Goal: Information Seeking & Learning: Learn about a topic

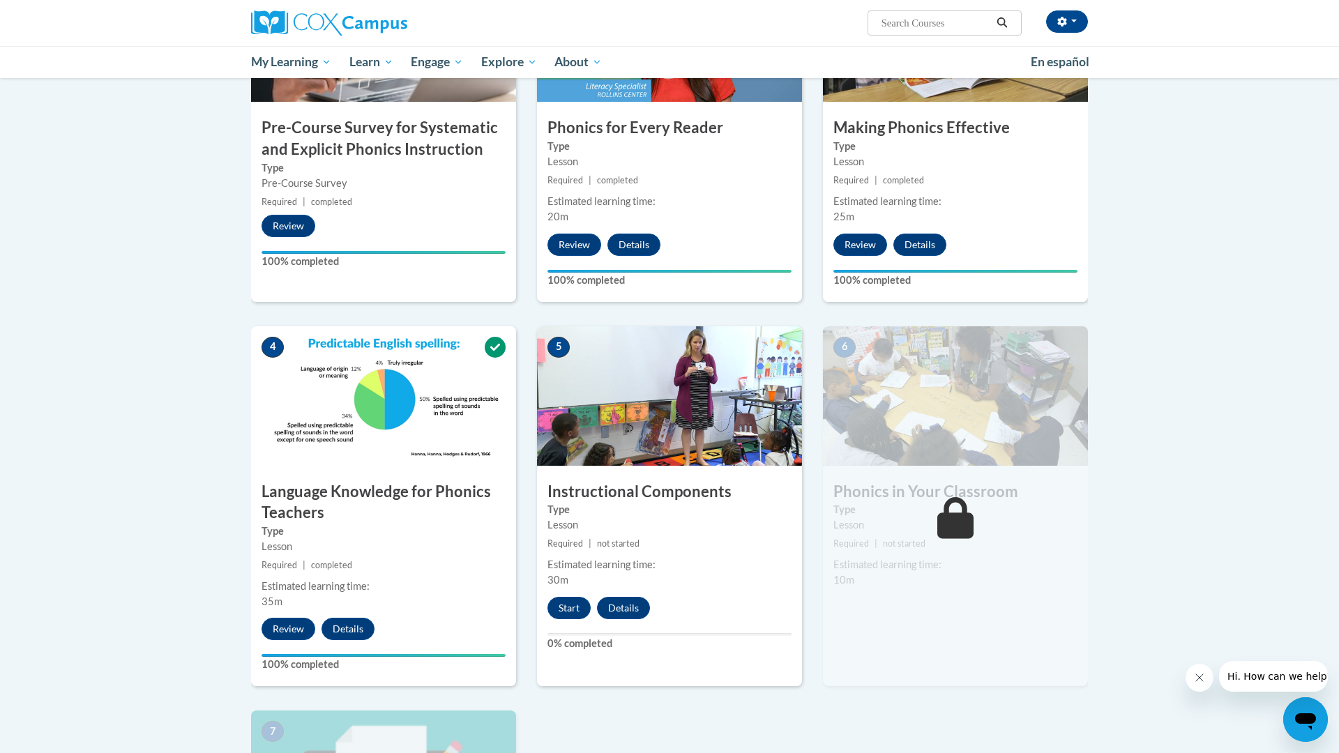
scroll to position [422, 0]
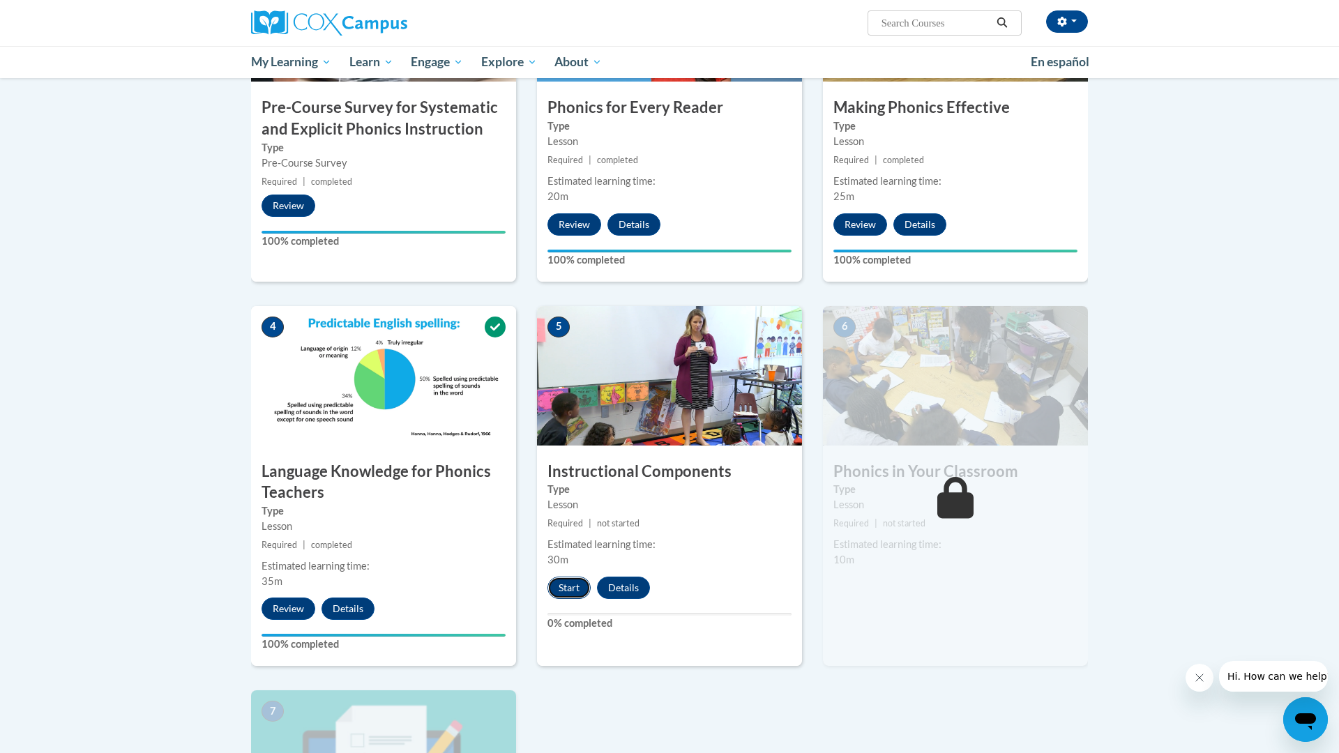
click at [572, 579] on button "Start" at bounding box center [569, 588] width 43 height 22
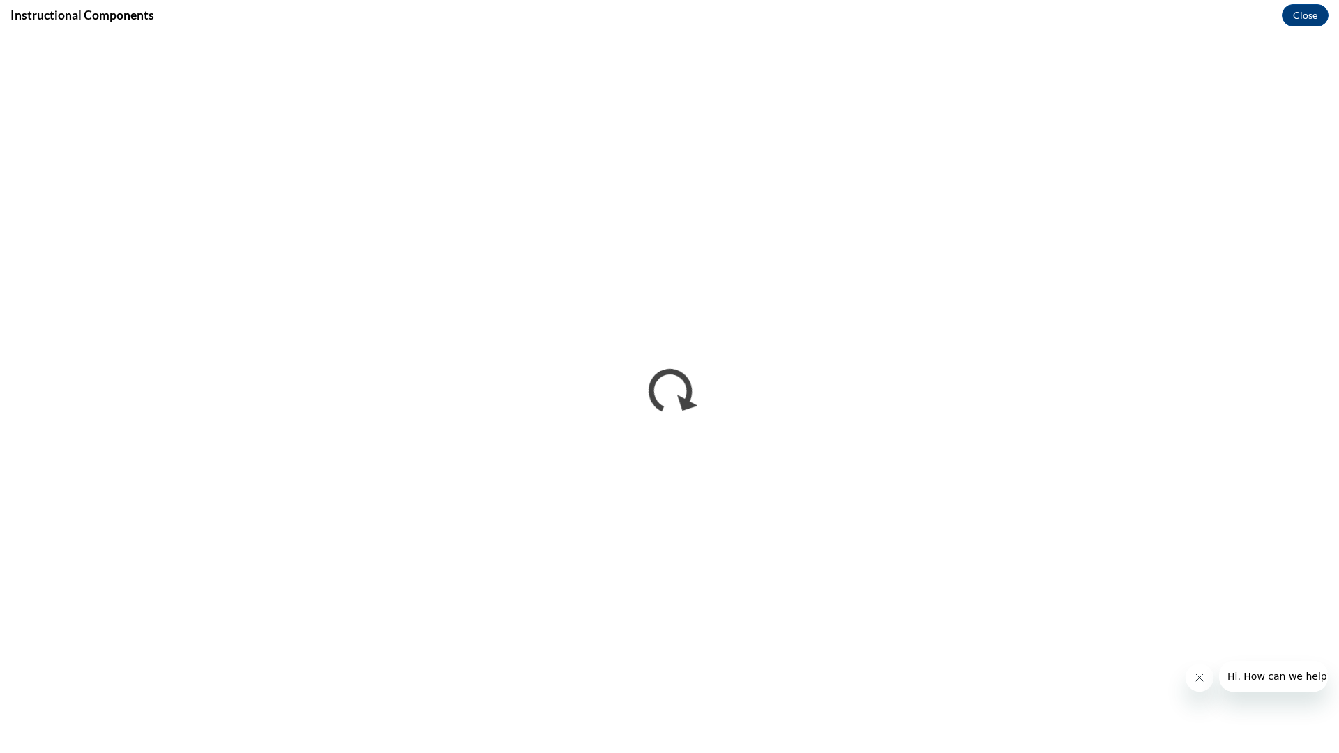
scroll to position [0, 0]
click at [1296, 22] on button "Close" at bounding box center [1305, 15] width 47 height 22
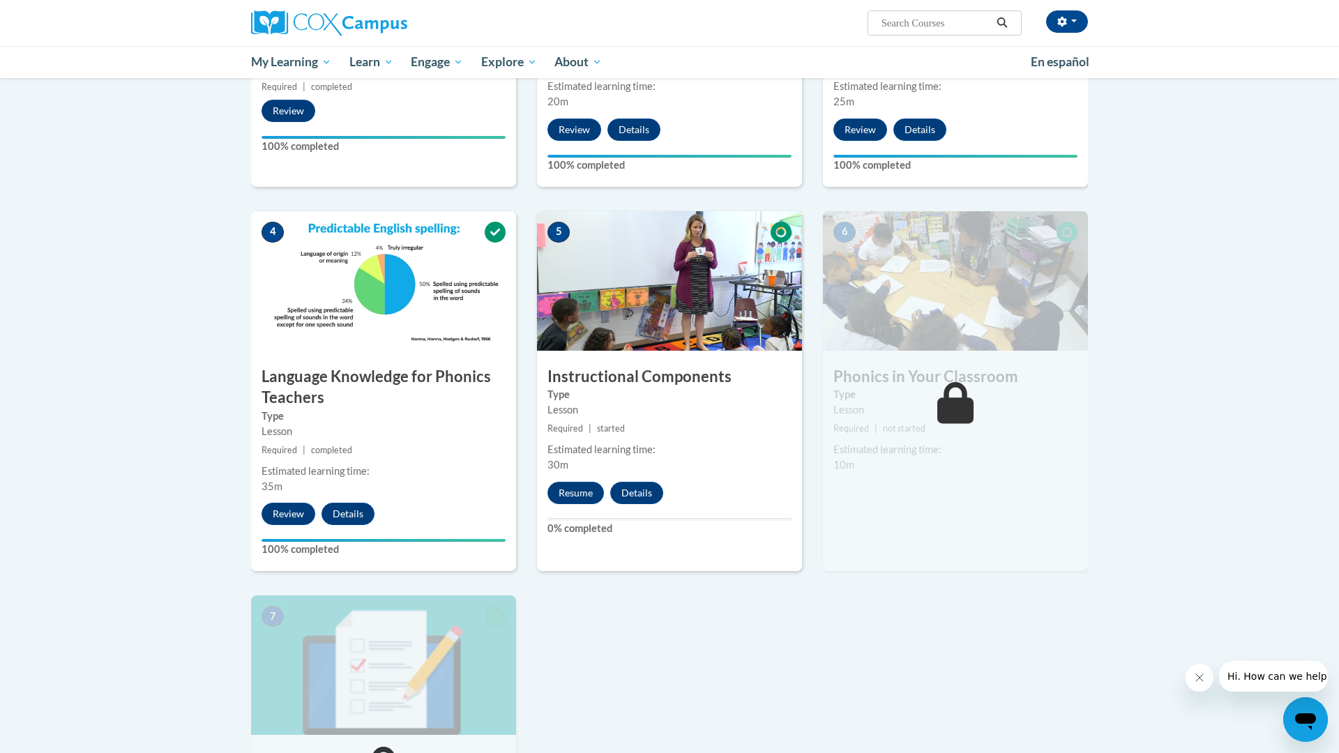
scroll to position [536, 0]
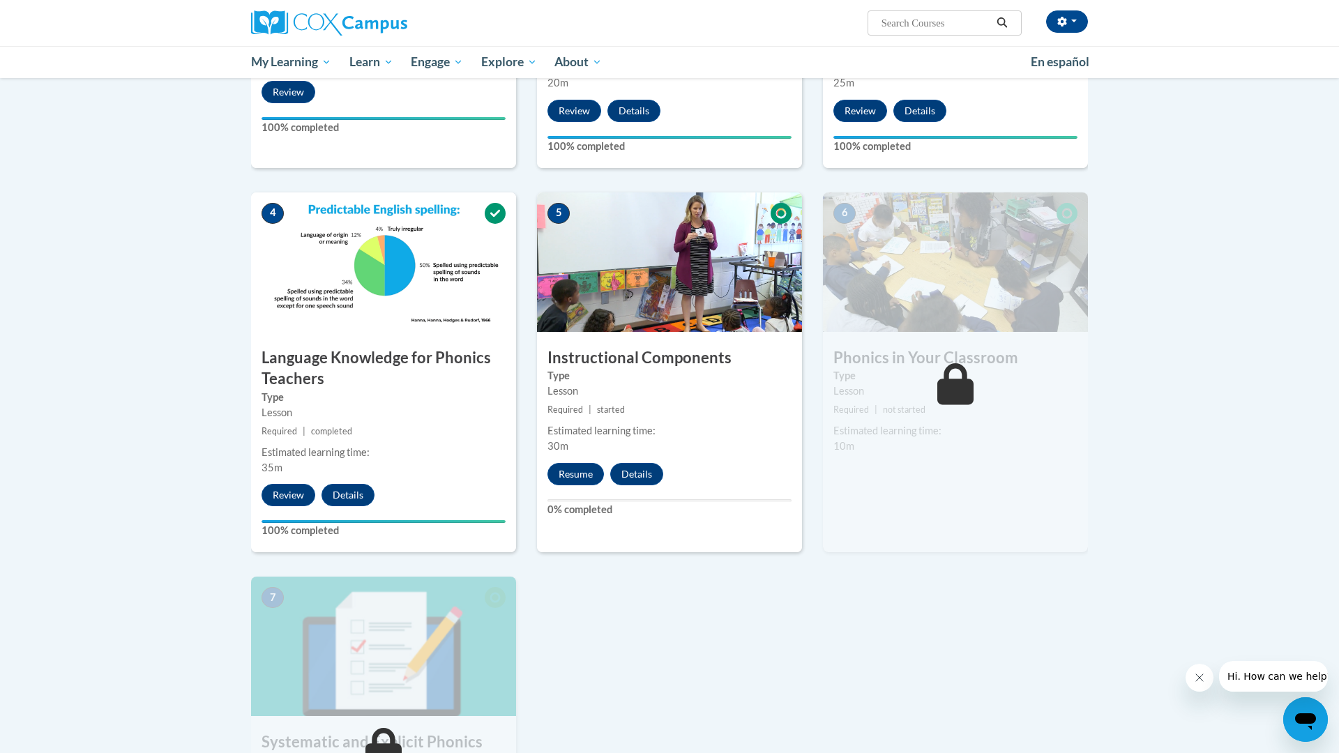
click at [579, 485] on div "5 Instructional Components Type Lesson Required | started Estimated learning ti…" at bounding box center [669, 372] width 265 height 361
click at [579, 479] on button "Resume" at bounding box center [576, 474] width 56 height 22
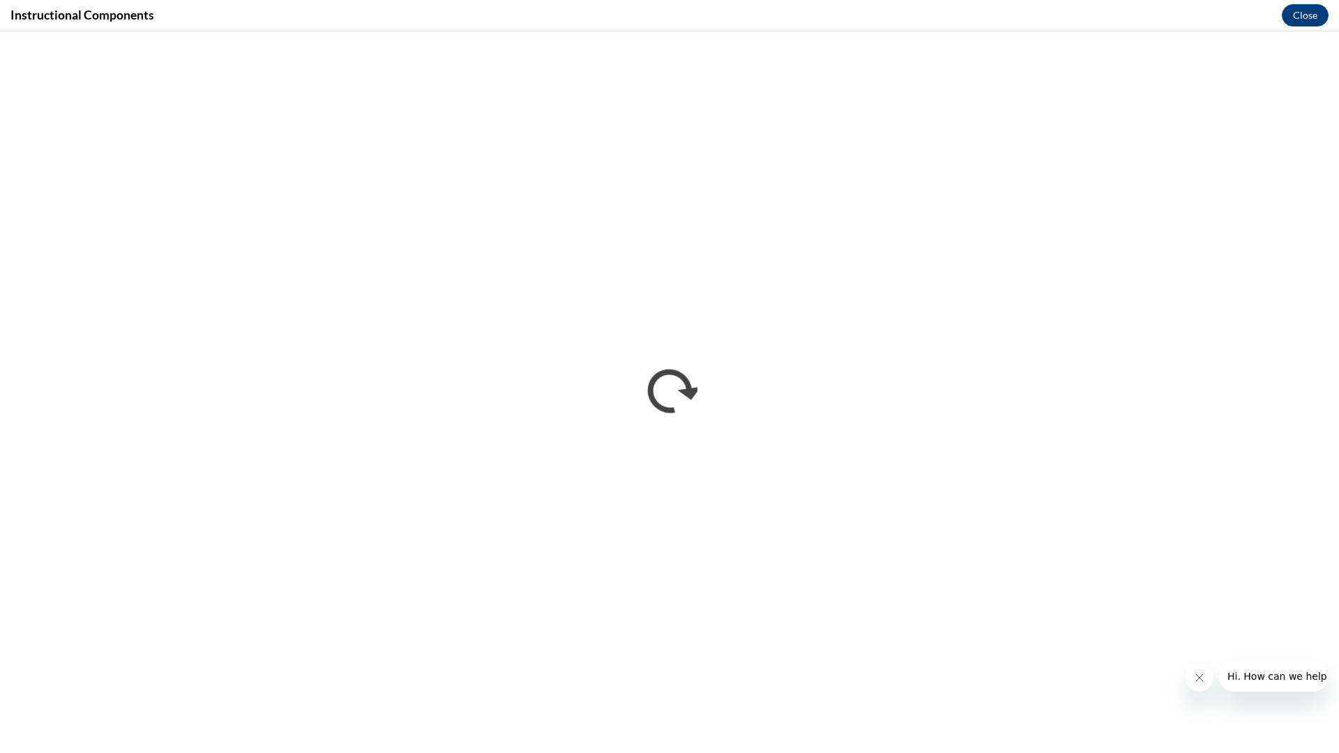
scroll to position [0, 0]
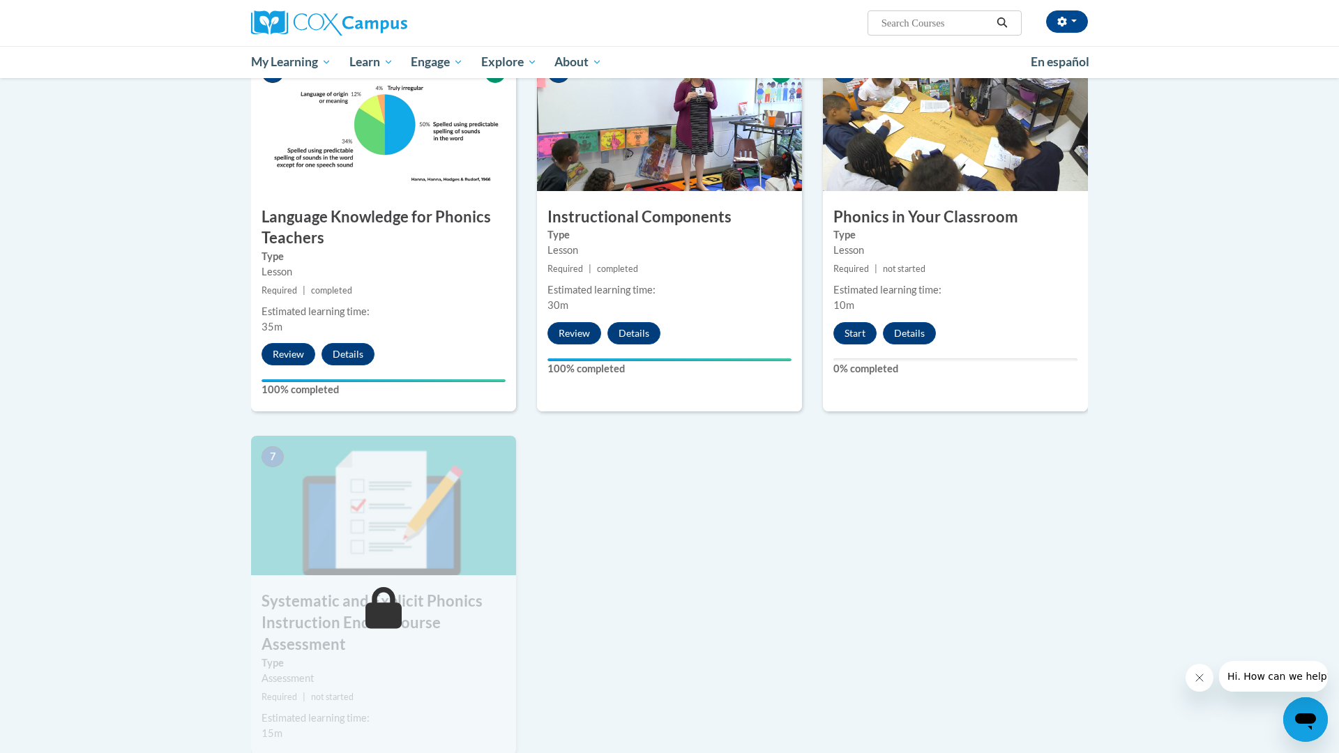
scroll to position [683, 0]
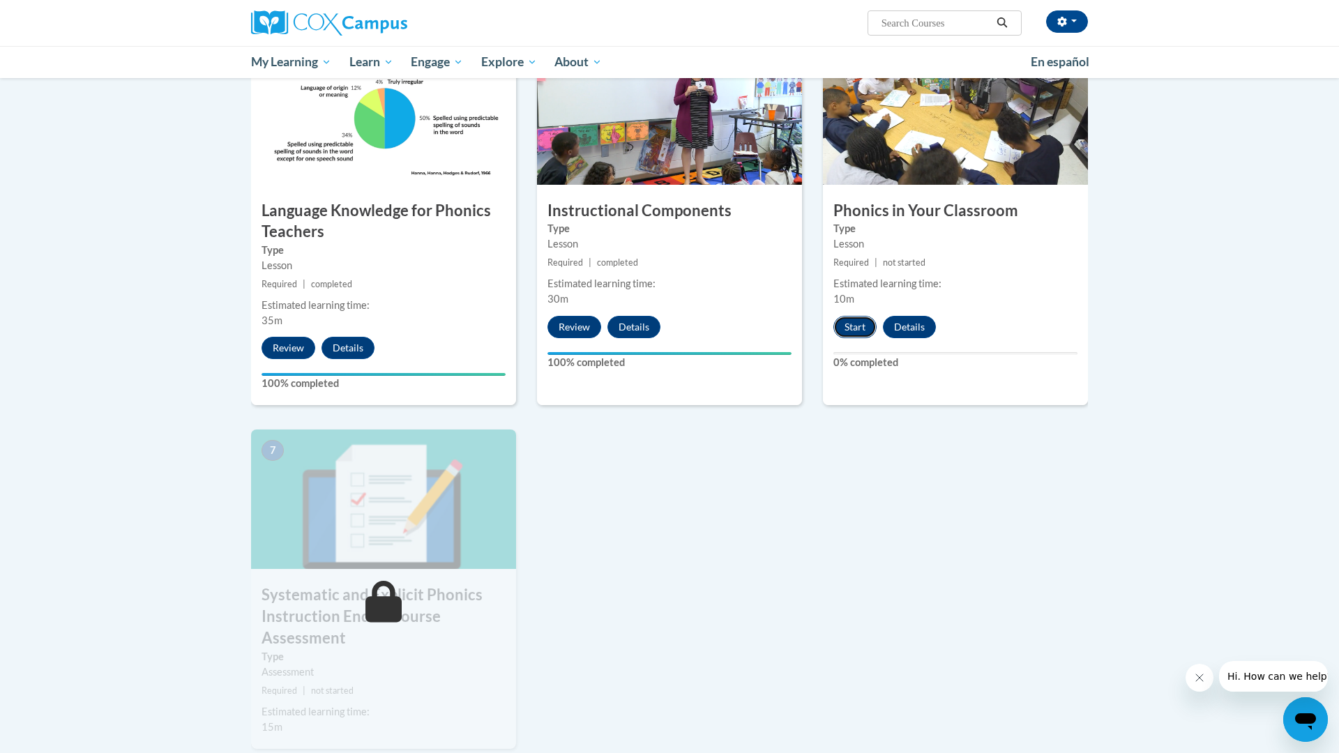
click at [844, 324] on button "Start" at bounding box center [854, 327] width 43 height 22
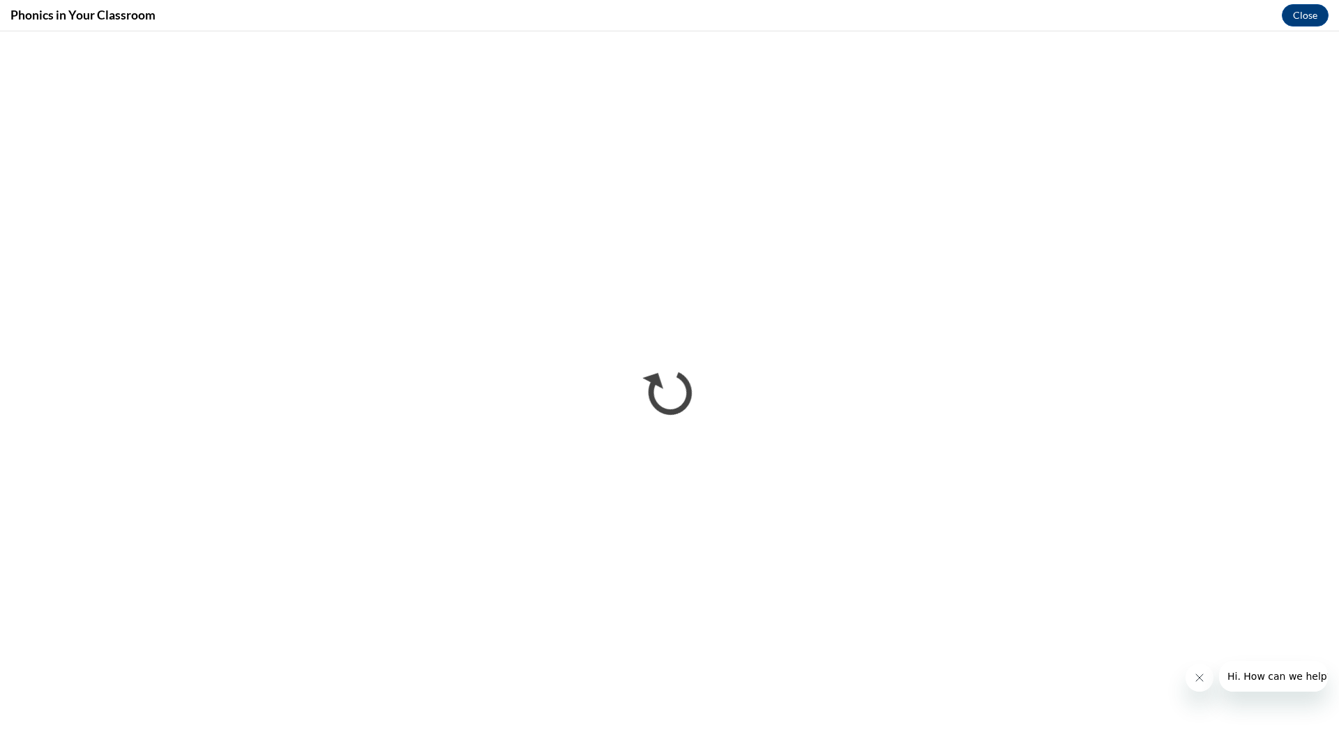
scroll to position [0, 0]
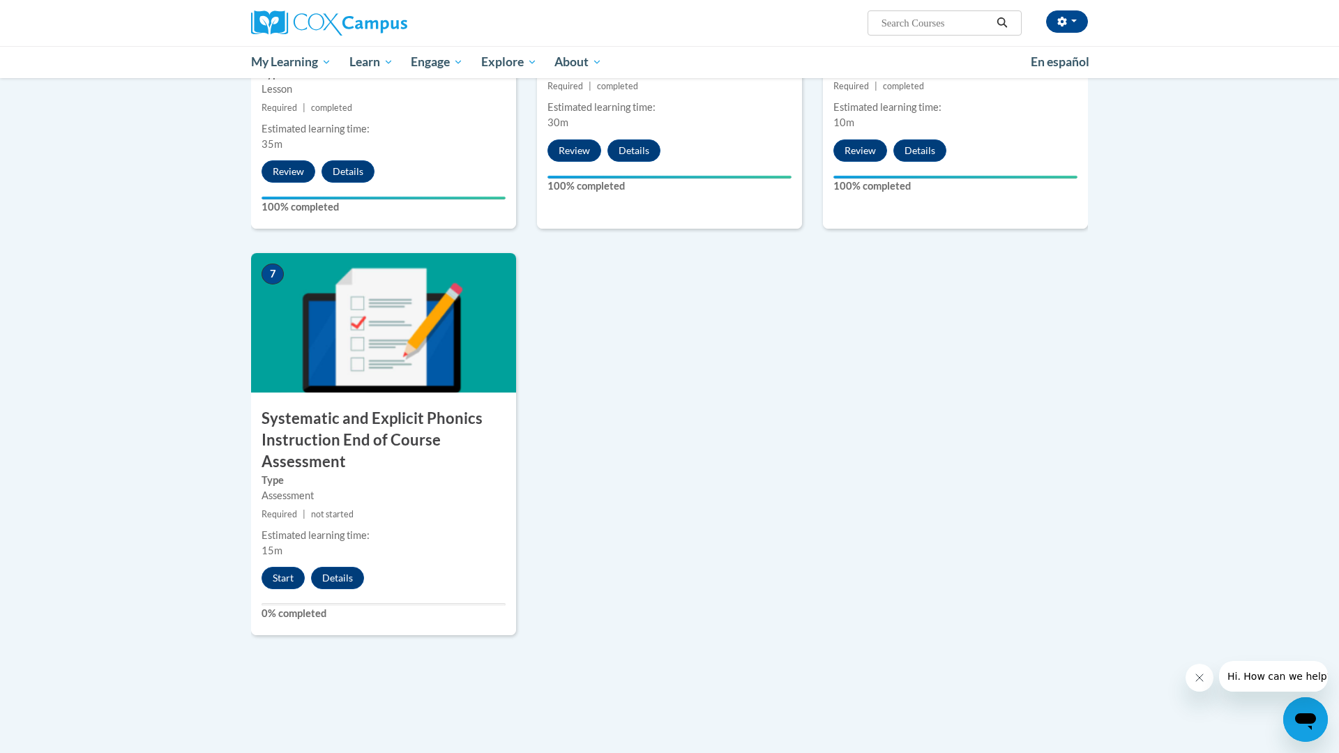
scroll to position [866, 0]
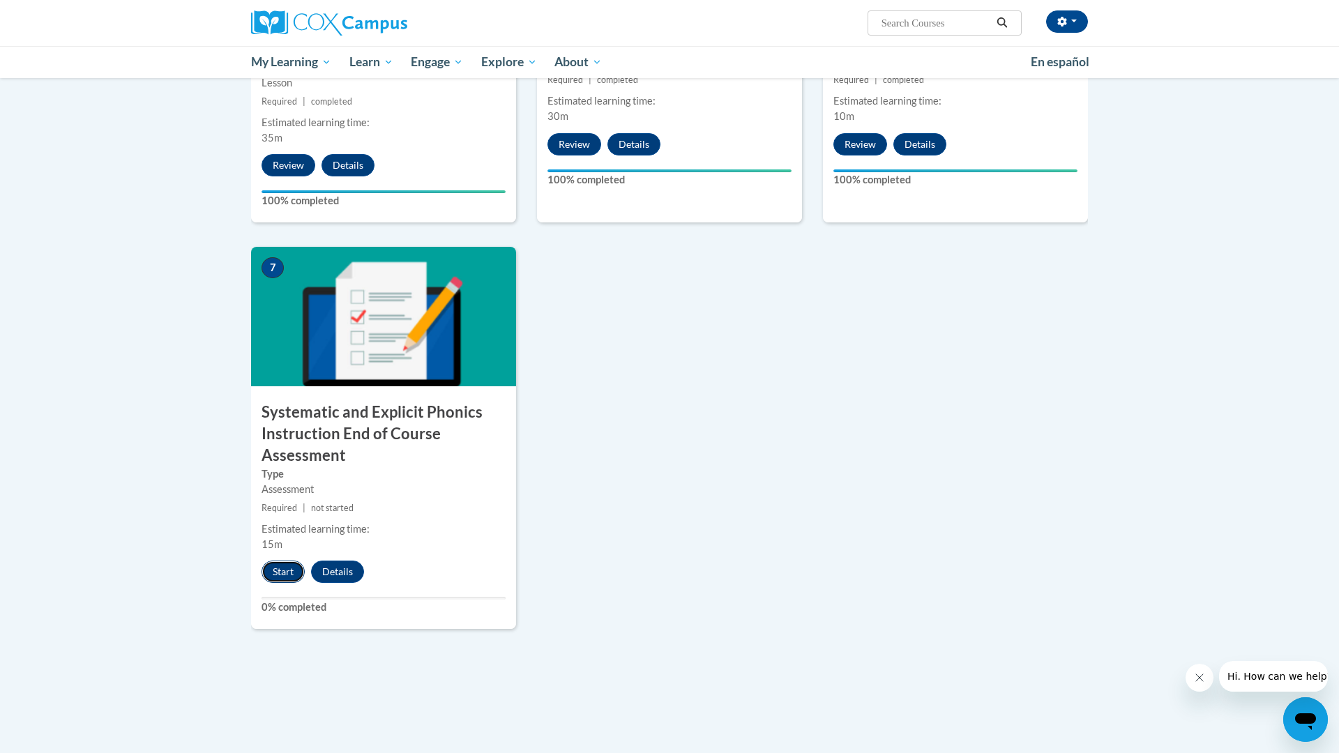
click at [275, 577] on button "Start" at bounding box center [283, 572] width 43 height 22
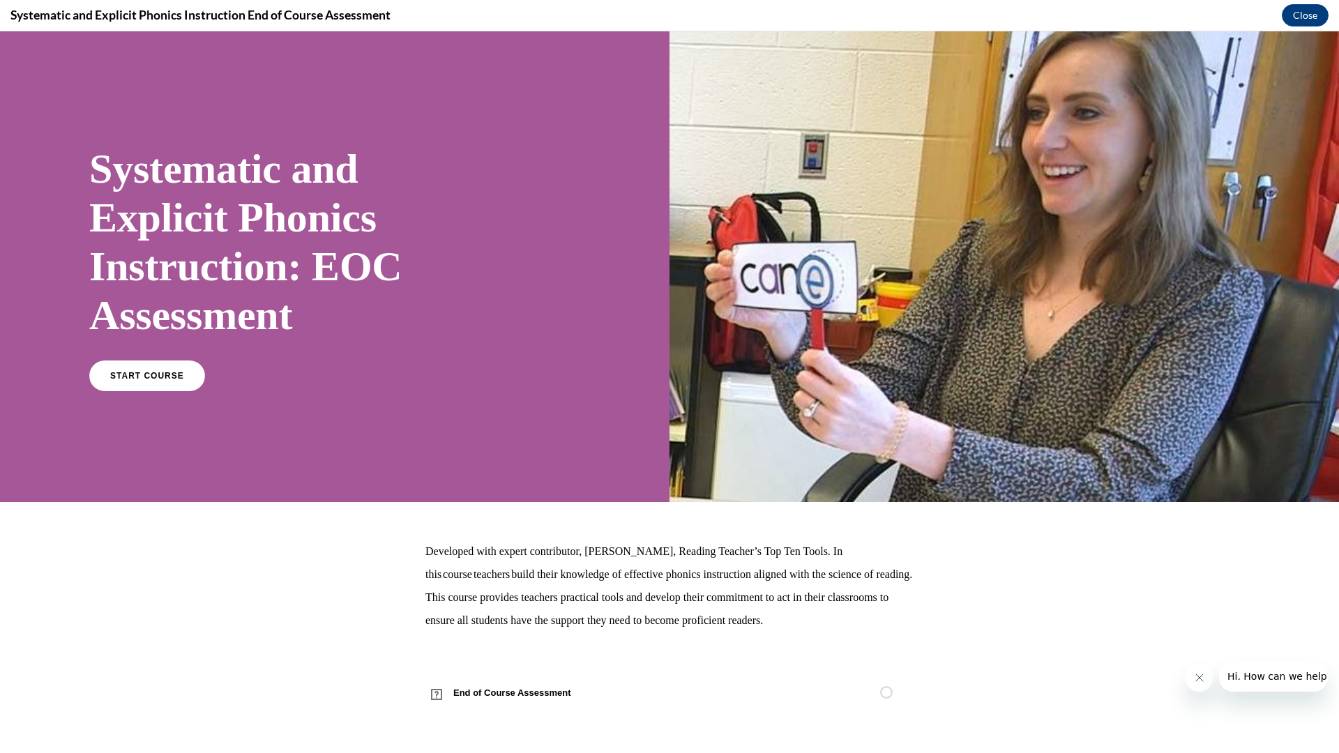
scroll to position [0, 0]
click at [169, 379] on span "START COURSE" at bounding box center [146, 376] width 77 height 10
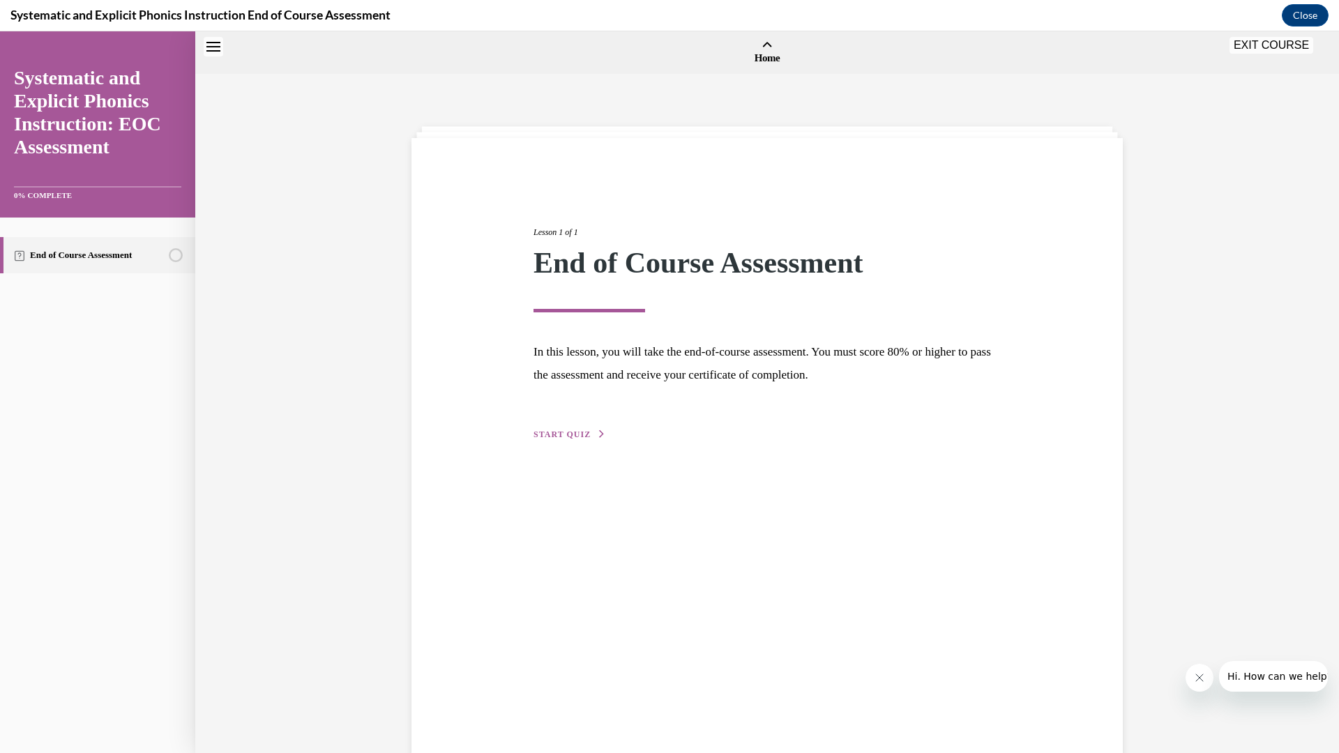
scroll to position [43, 0]
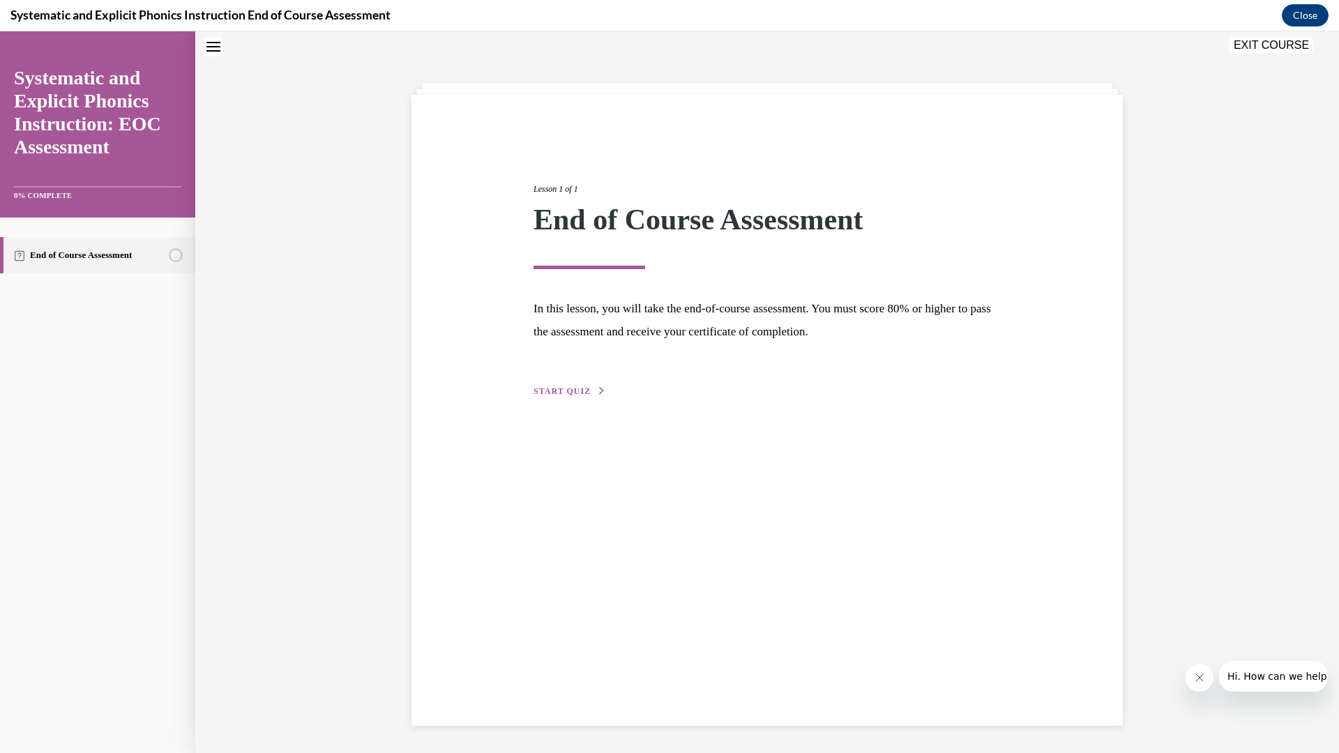
click at [590, 397] on button "START QUIZ" at bounding box center [570, 391] width 73 height 13
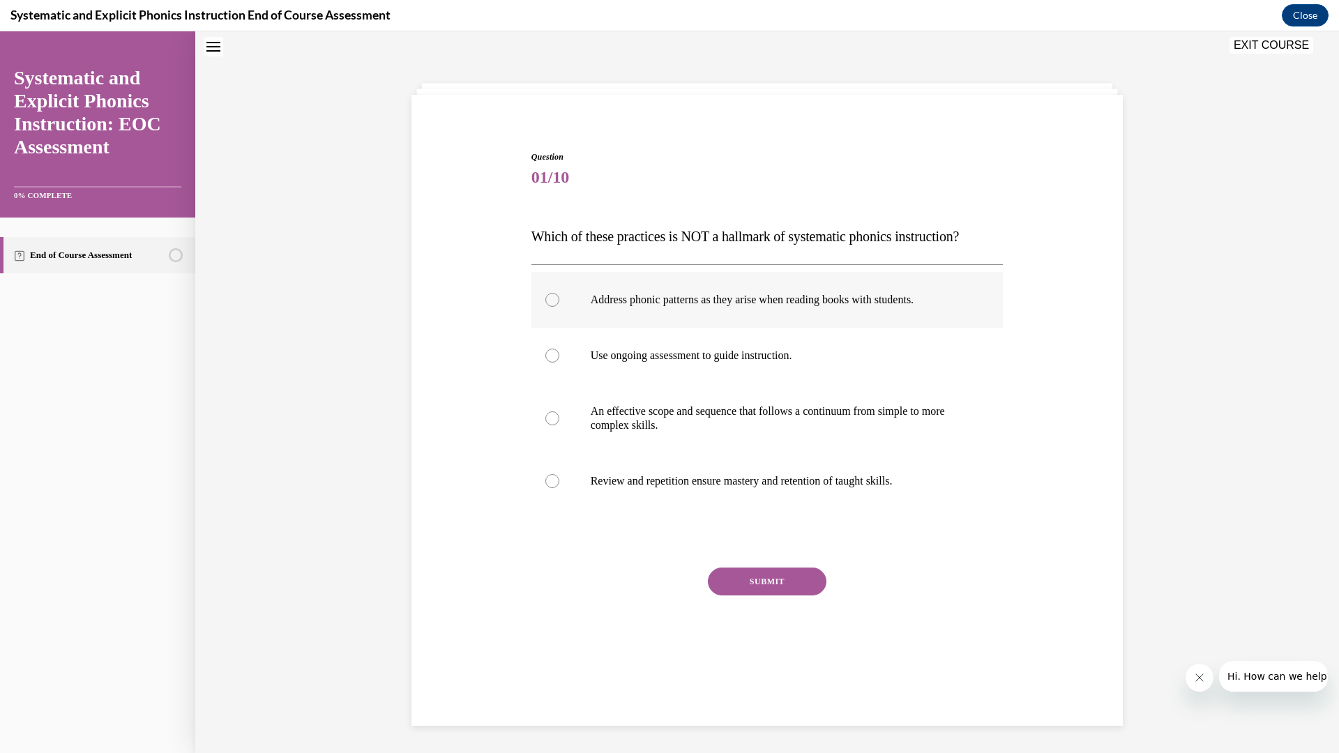
click at [553, 312] on div at bounding box center [767, 300] width 472 height 56
click at [718, 582] on button "SUBMIT" at bounding box center [767, 582] width 119 height 28
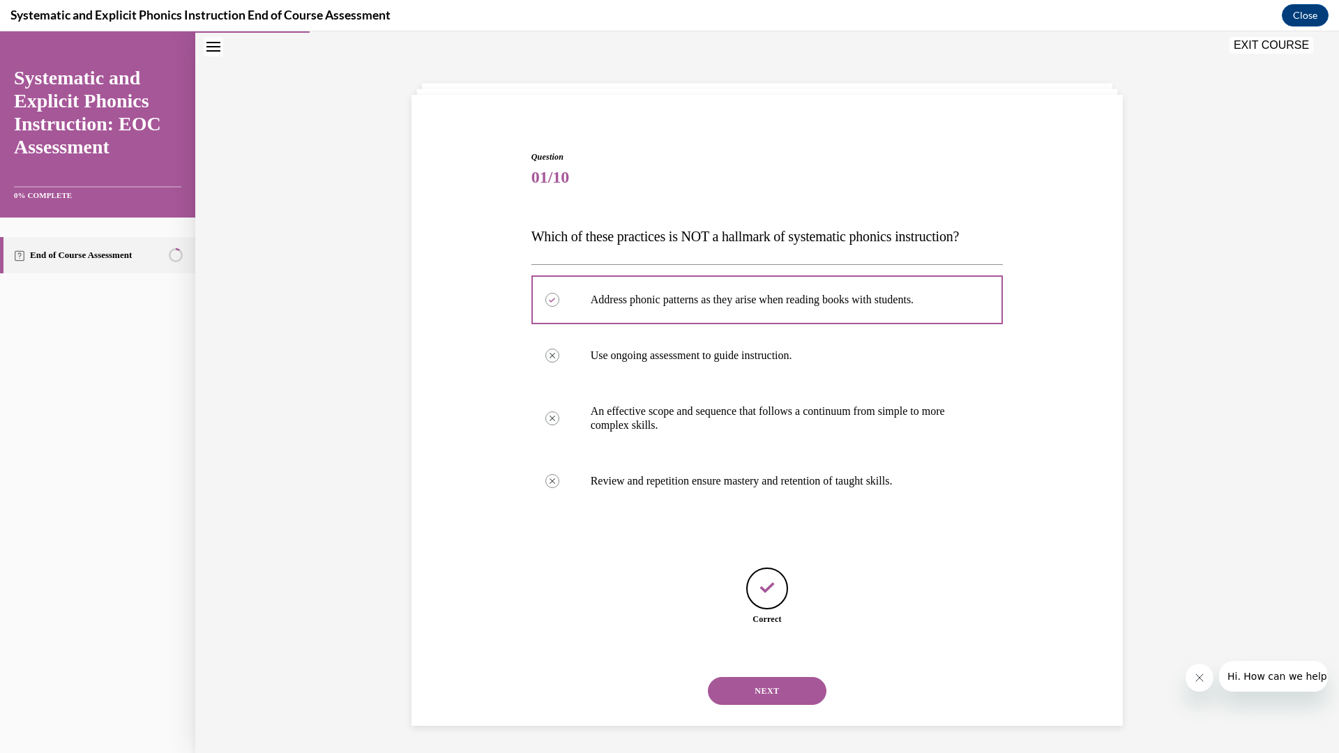
scroll to position [44, 0]
click at [757, 693] on button "NEXT" at bounding box center [767, 691] width 119 height 28
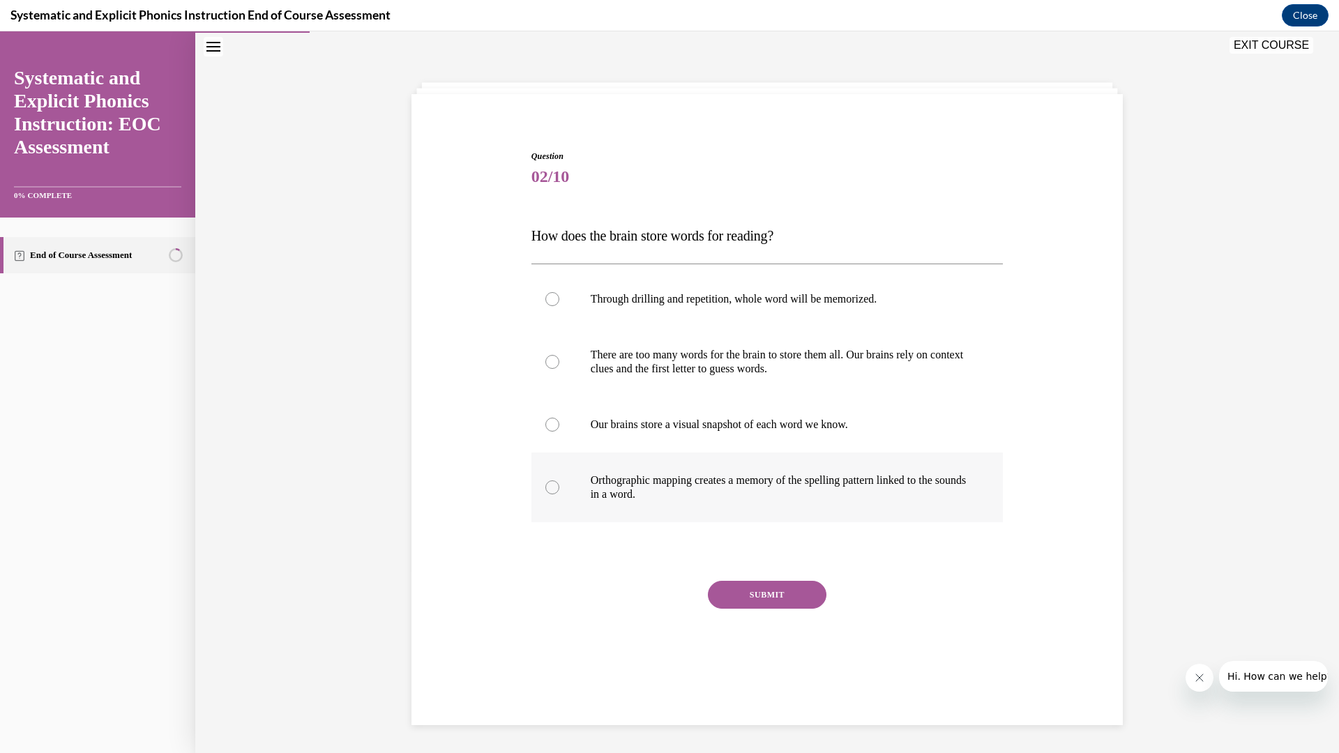
click at [563, 490] on div at bounding box center [767, 488] width 472 height 70
click at [760, 599] on button "SUBMIT" at bounding box center [767, 595] width 119 height 28
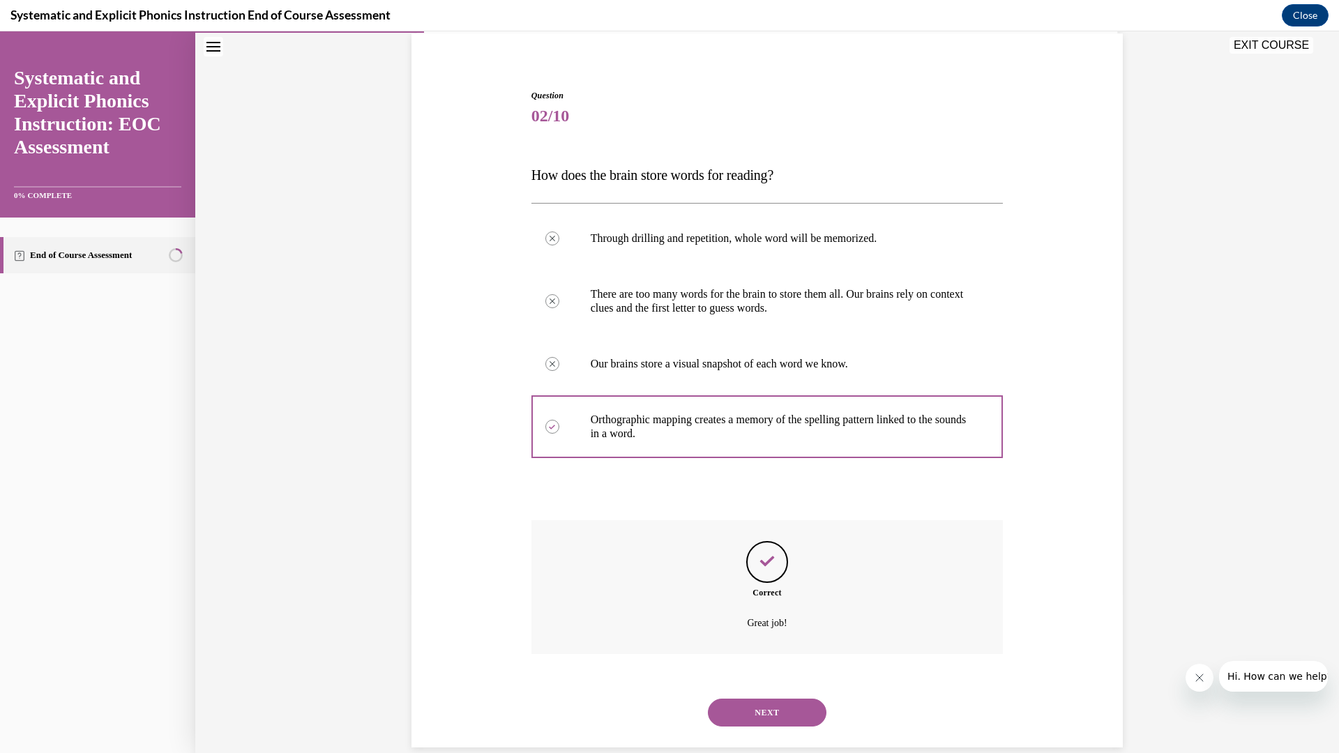
scroll to position [127, 0]
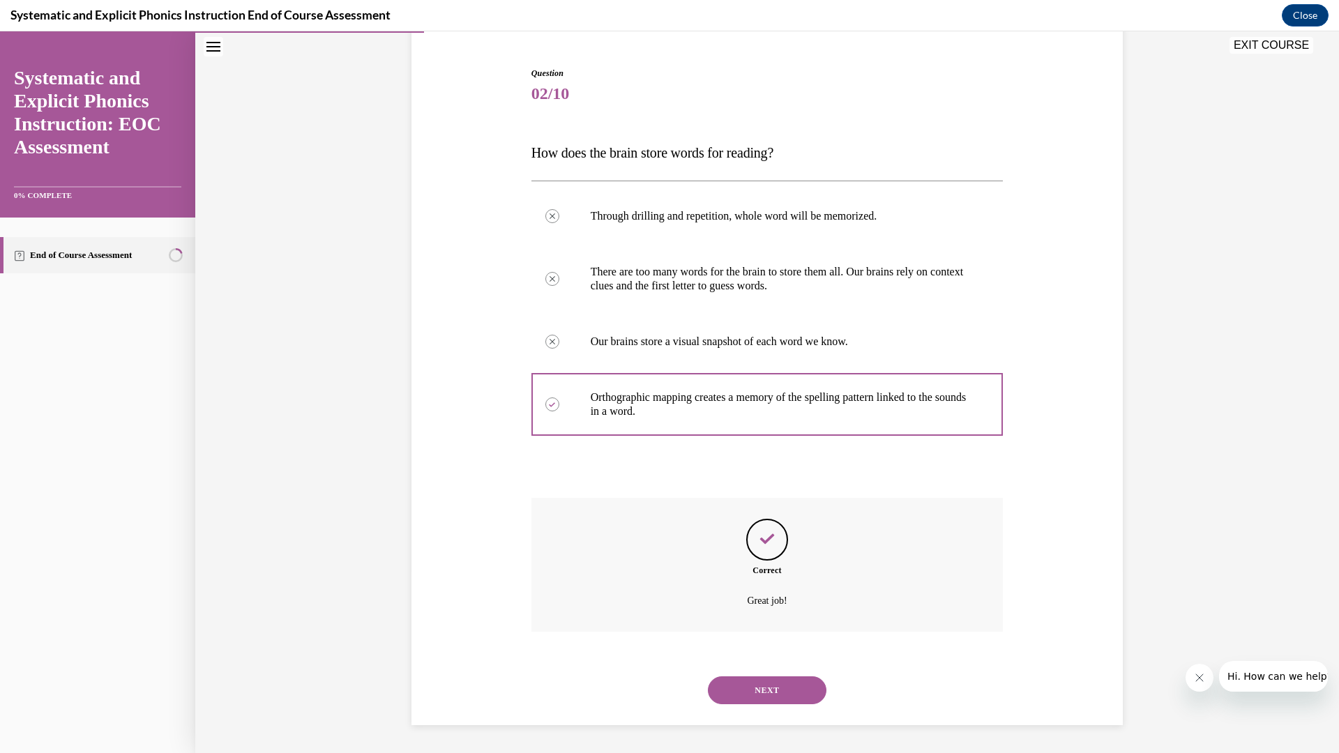
click at [766, 690] on button "NEXT" at bounding box center [767, 691] width 119 height 28
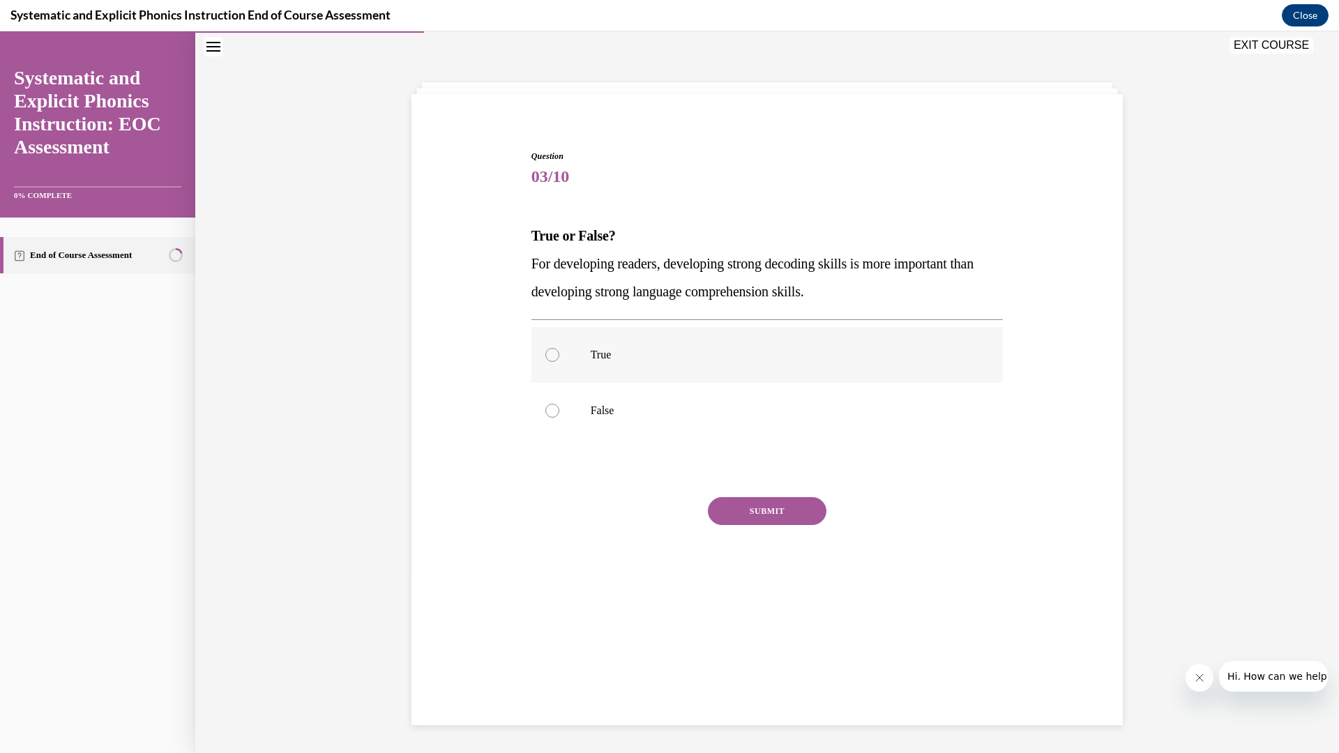
click at [826, 368] on div at bounding box center [767, 355] width 472 height 56
click at [786, 501] on button "SUBMIT" at bounding box center [767, 511] width 119 height 28
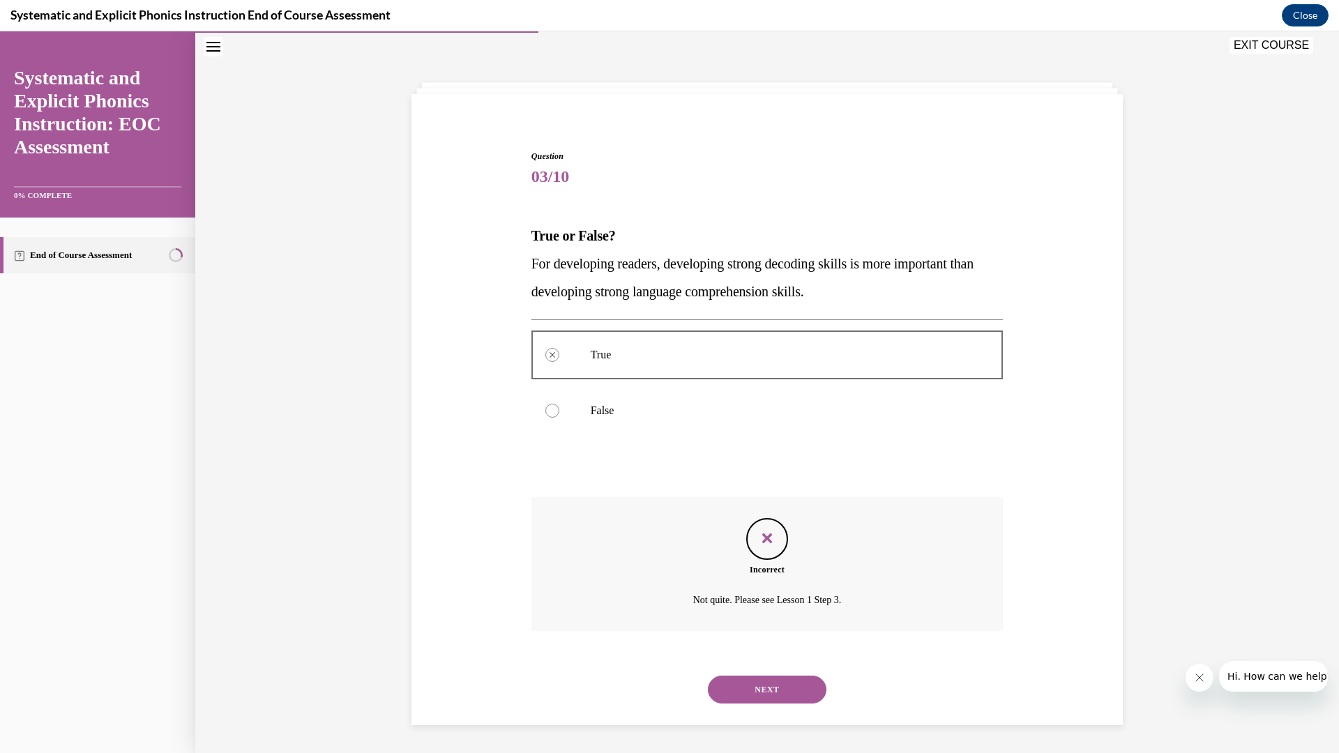
click at [656, 405] on p "False" at bounding box center [780, 411] width 378 height 14
click at [559, 414] on div at bounding box center [767, 411] width 472 height 56
click at [756, 686] on button "NEXT" at bounding box center [767, 690] width 119 height 28
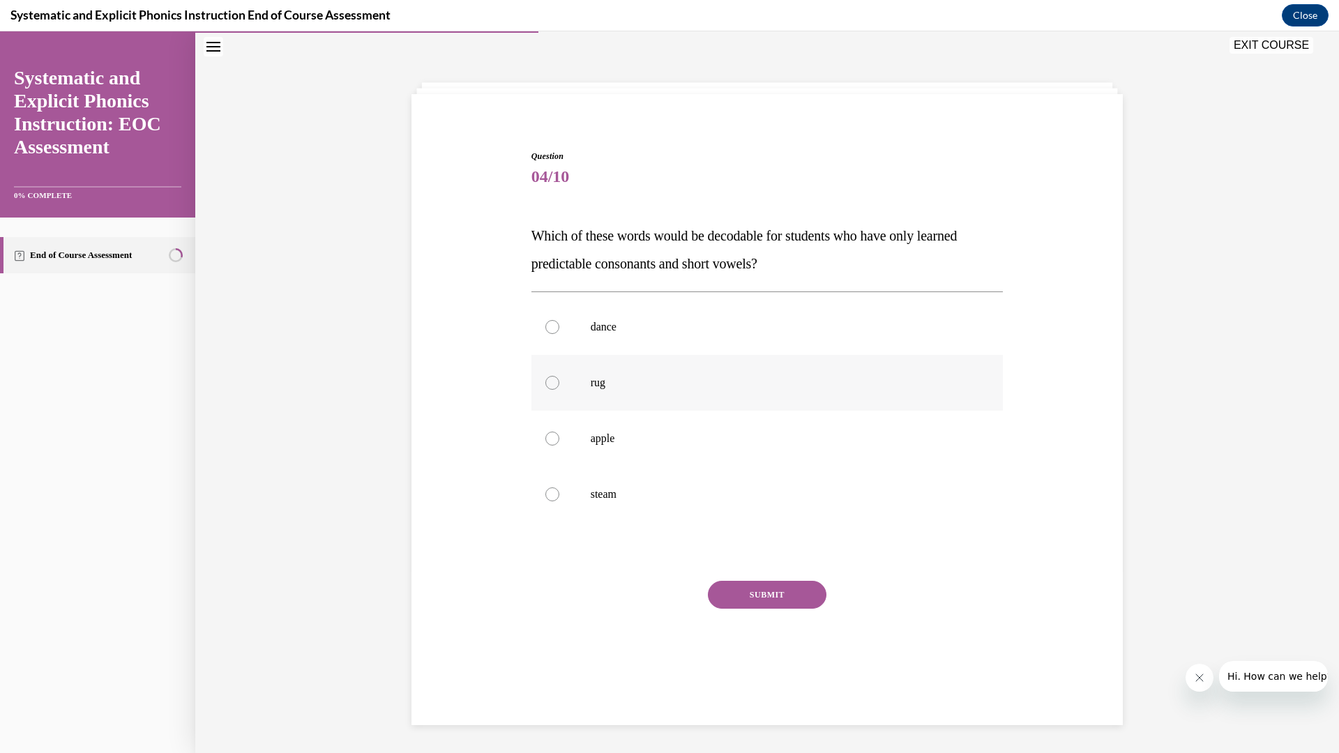
click at [712, 381] on p "rug" at bounding box center [780, 383] width 378 height 14
click at [751, 591] on button "SUBMIT" at bounding box center [767, 595] width 119 height 28
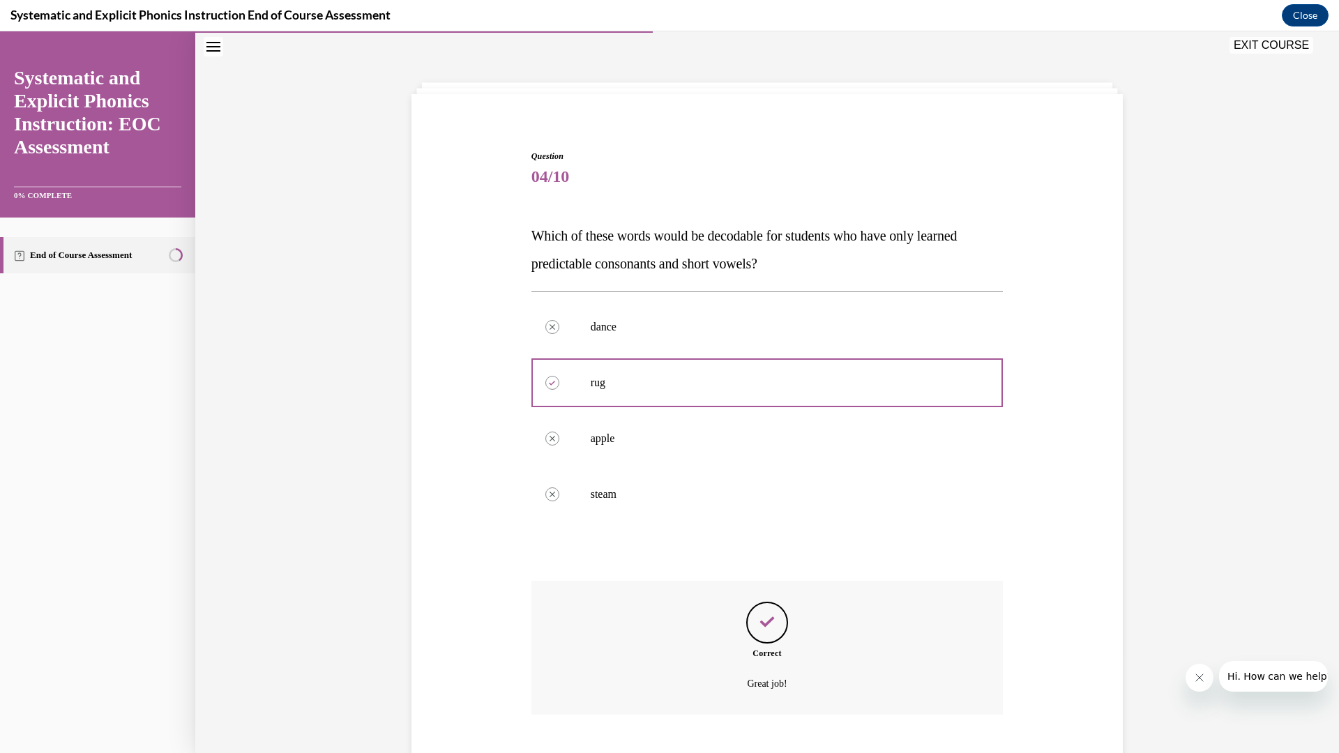
scroll to position [127, 0]
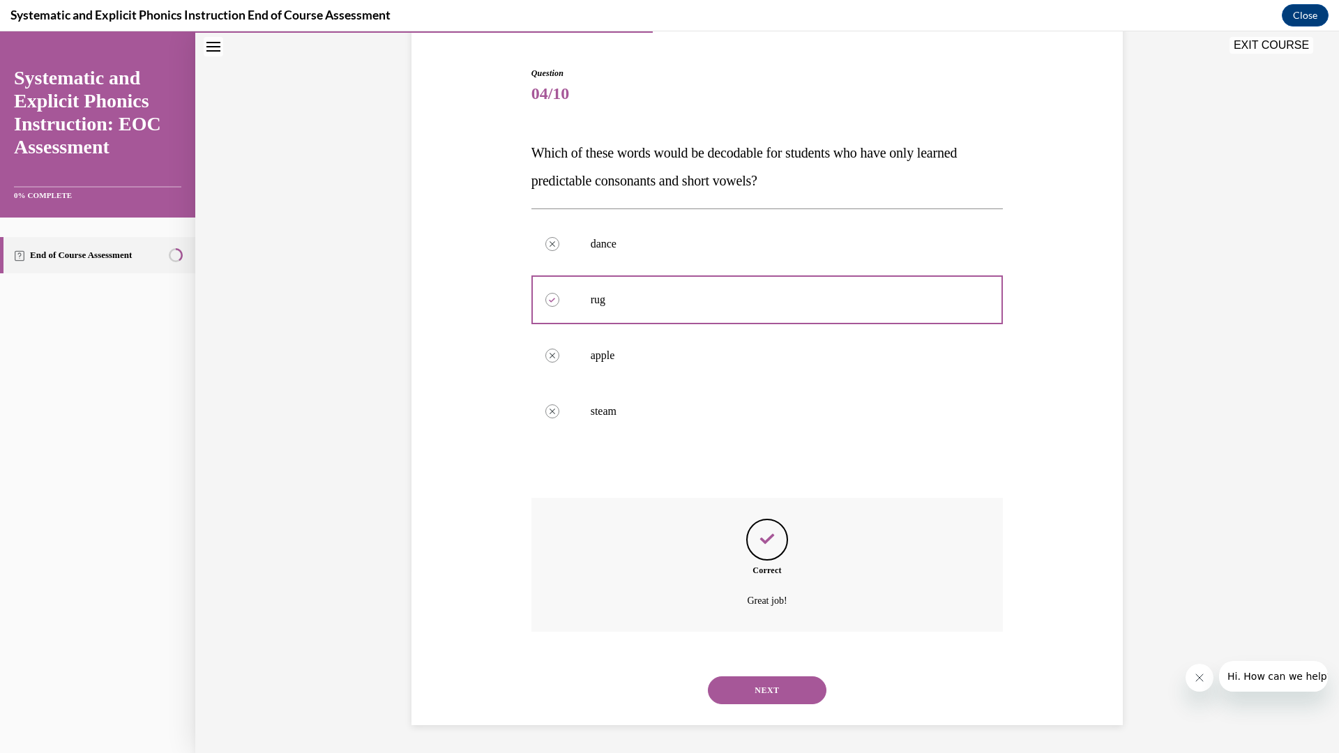
click at [750, 686] on button "NEXT" at bounding box center [767, 691] width 119 height 28
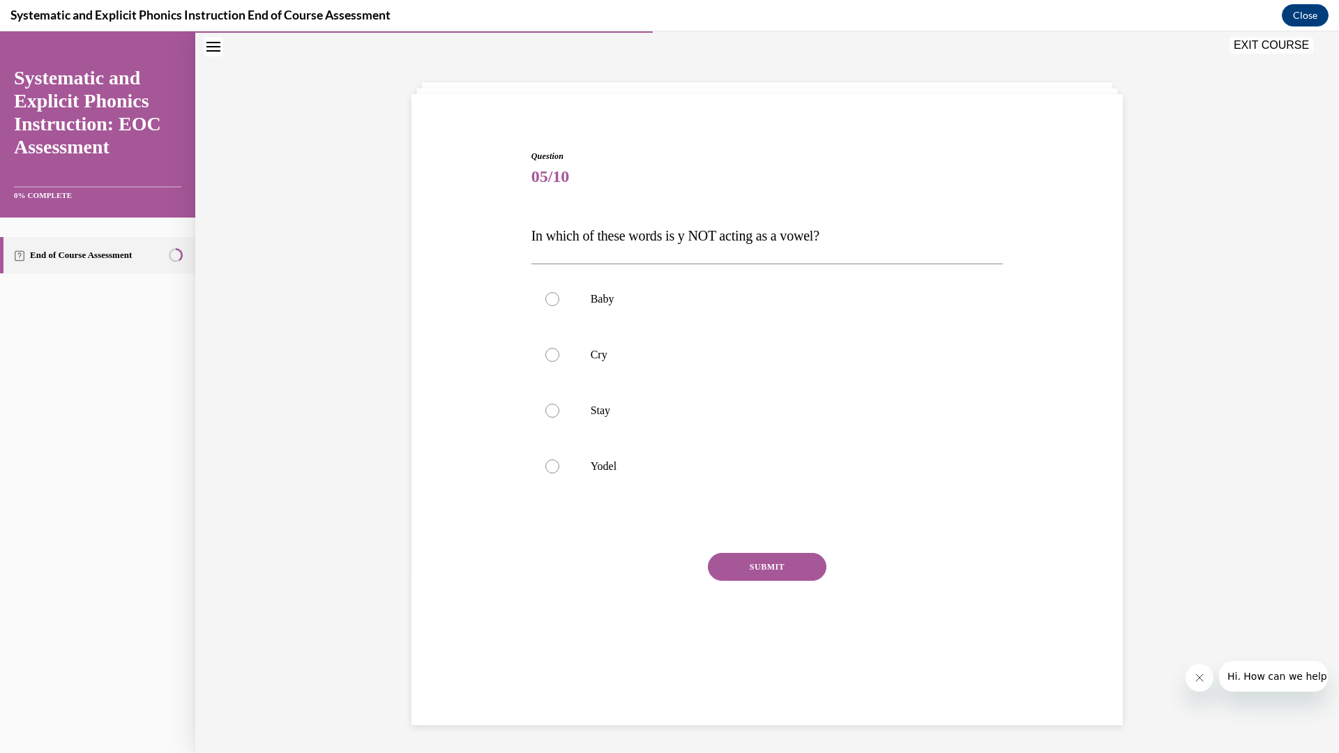
scroll to position [44, 0]
click at [640, 462] on p "Yodel" at bounding box center [780, 467] width 378 height 14
click at [741, 571] on button "SUBMIT" at bounding box center [767, 567] width 119 height 28
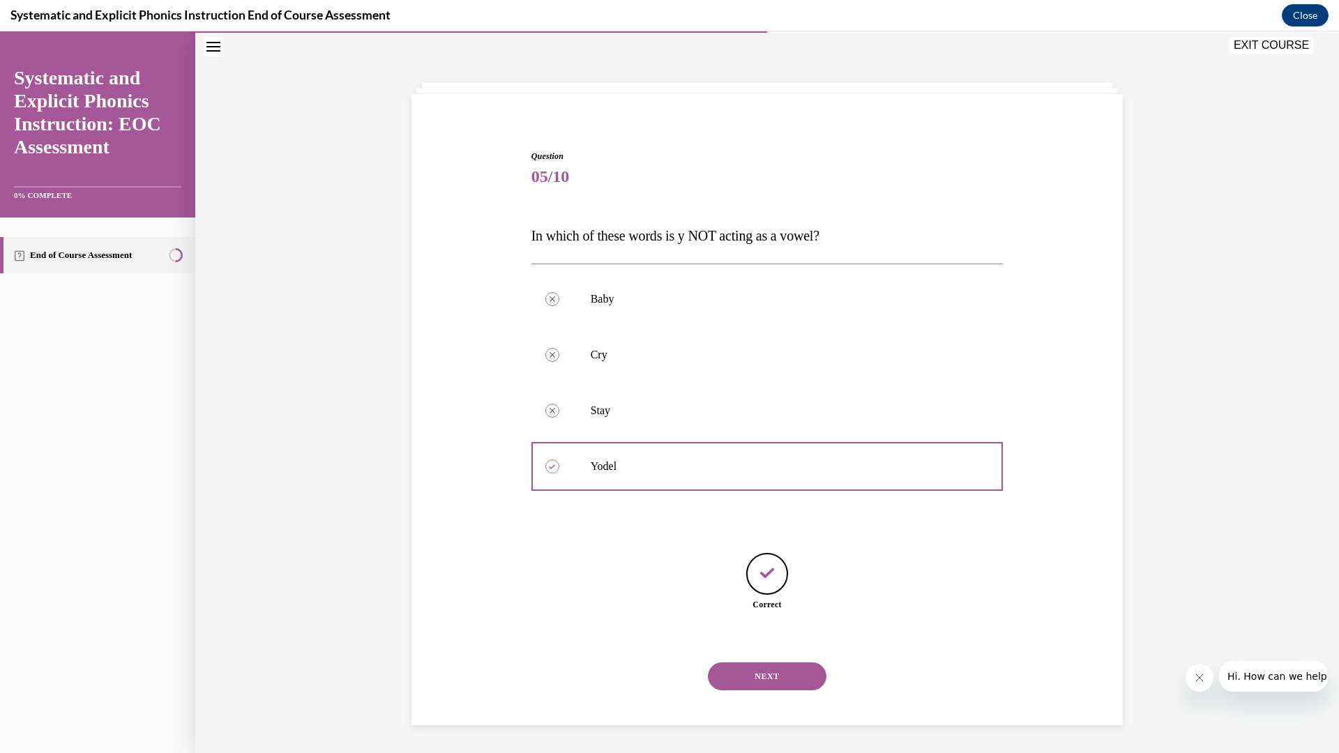
click at [731, 664] on button "NEXT" at bounding box center [767, 677] width 119 height 28
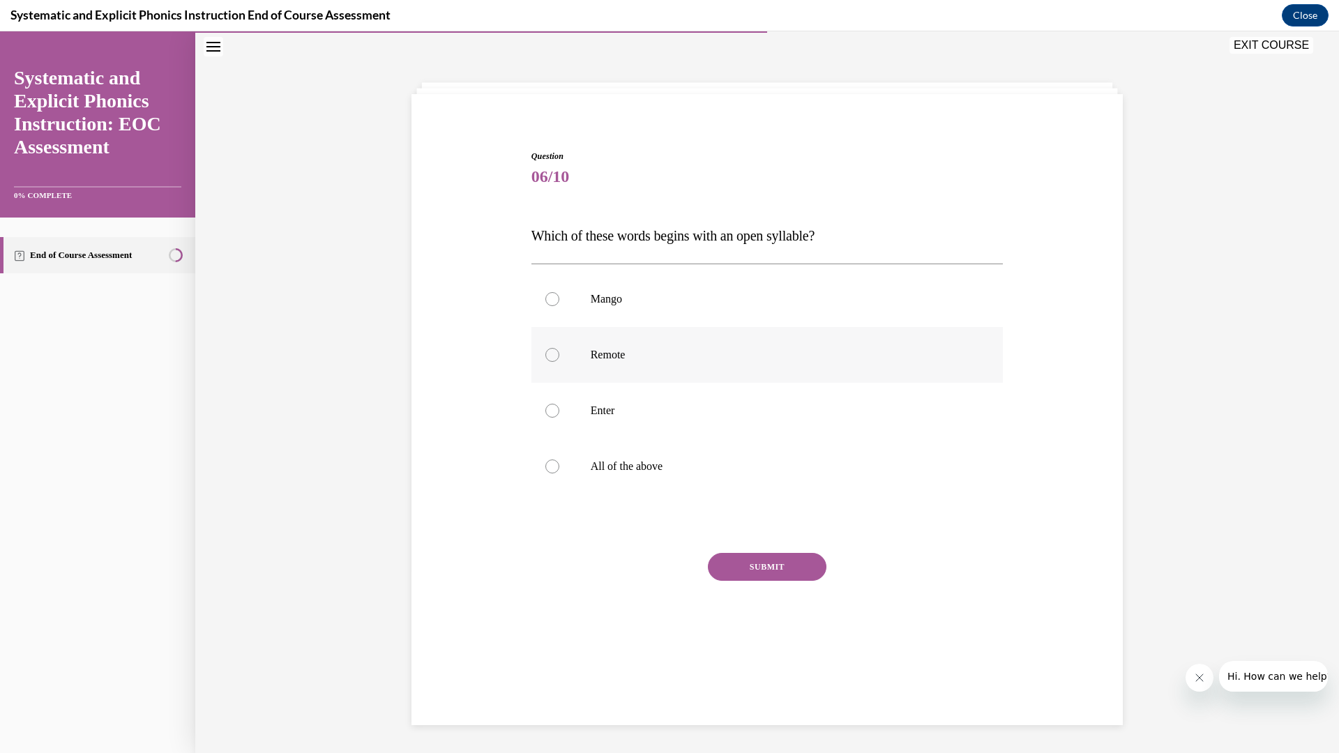
click at [639, 360] on p "Remote" at bounding box center [780, 355] width 378 height 14
click at [732, 573] on button "SUBMIT" at bounding box center [767, 567] width 119 height 28
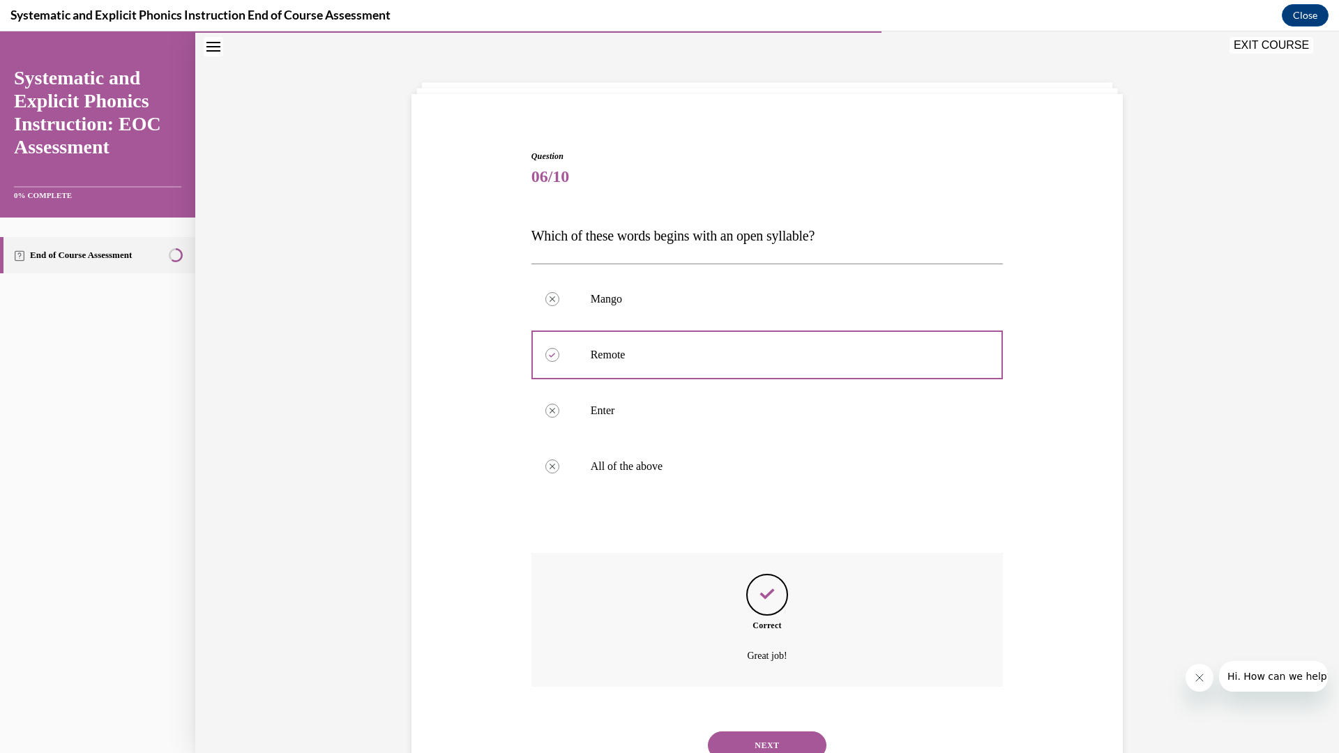
scroll to position [99, 0]
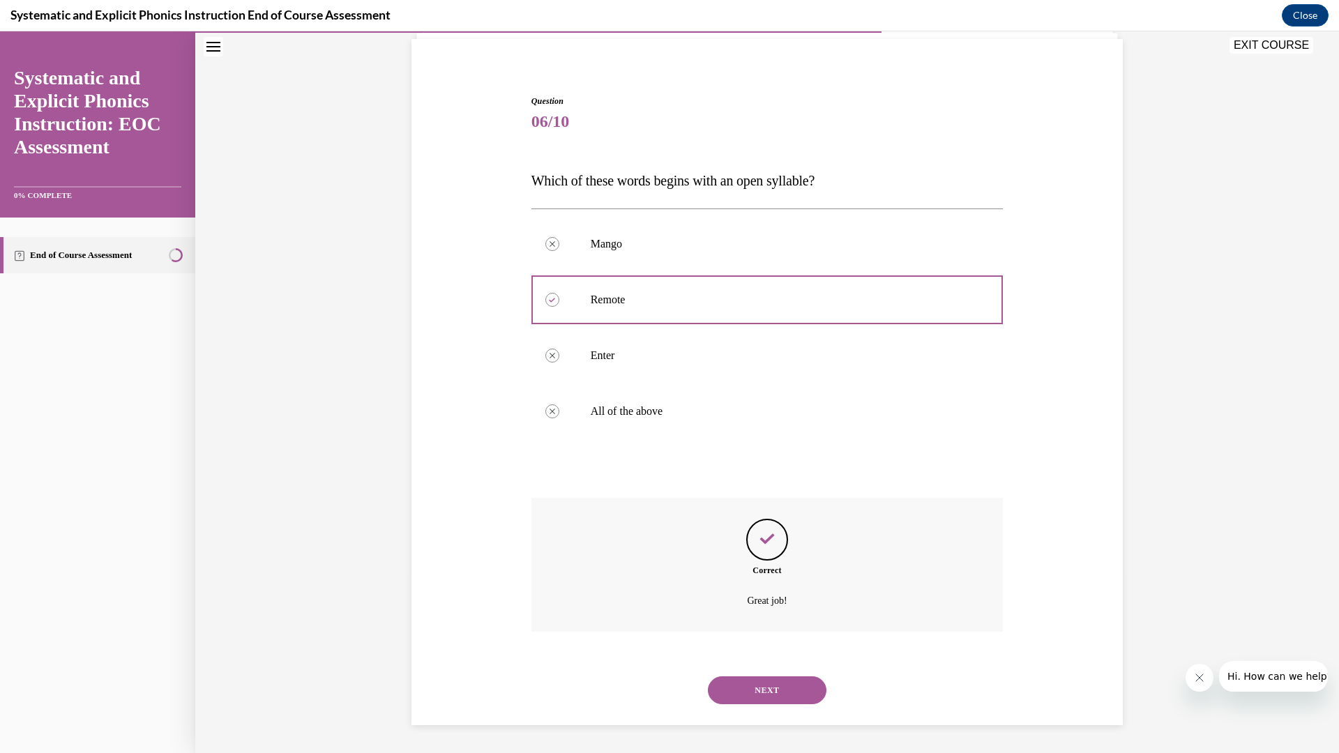
click at [757, 696] on button "NEXT" at bounding box center [767, 691] width 119 height 28
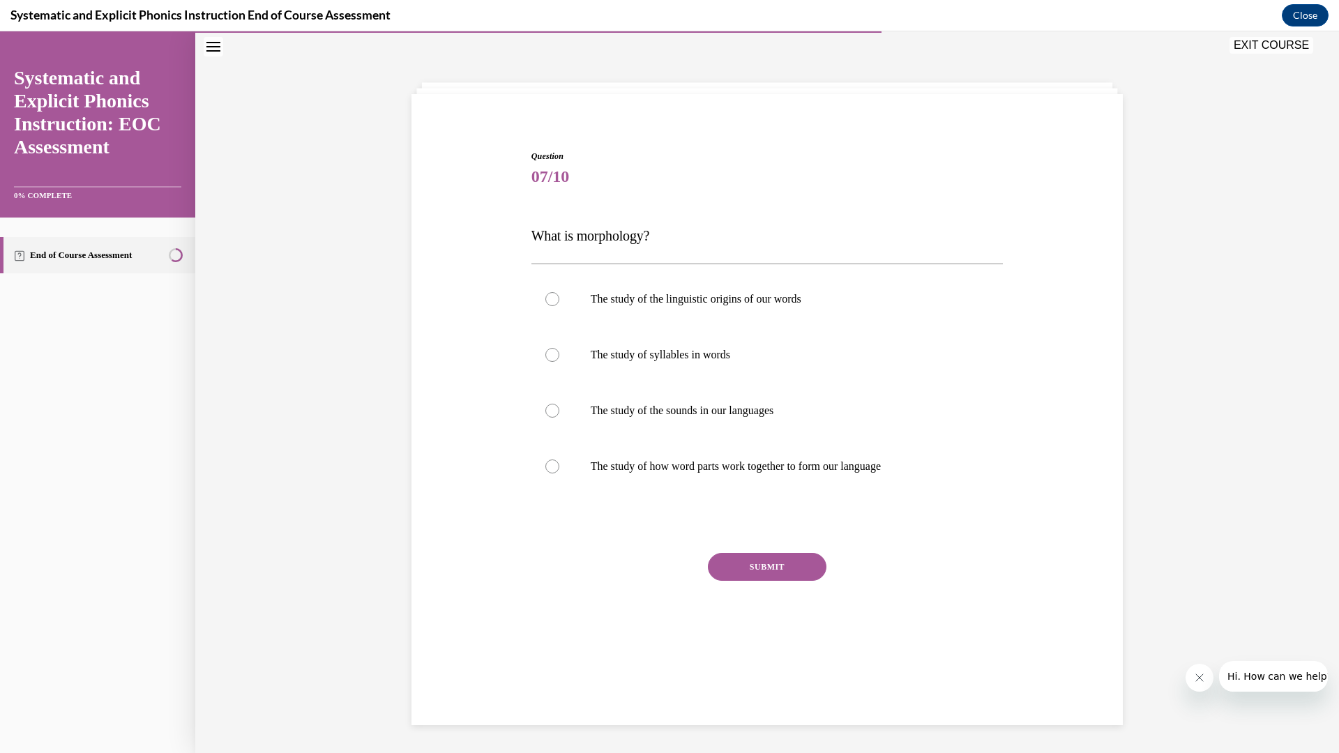
scroll to position [44, 0]
click at [803, 470] on p "The study of how word parts work together to form our language" at bounding box center [780, 467] width 378 height 14
click at [768, 561] on button "SUBMIT" at bounding box center [767, 567] width 119 height 28
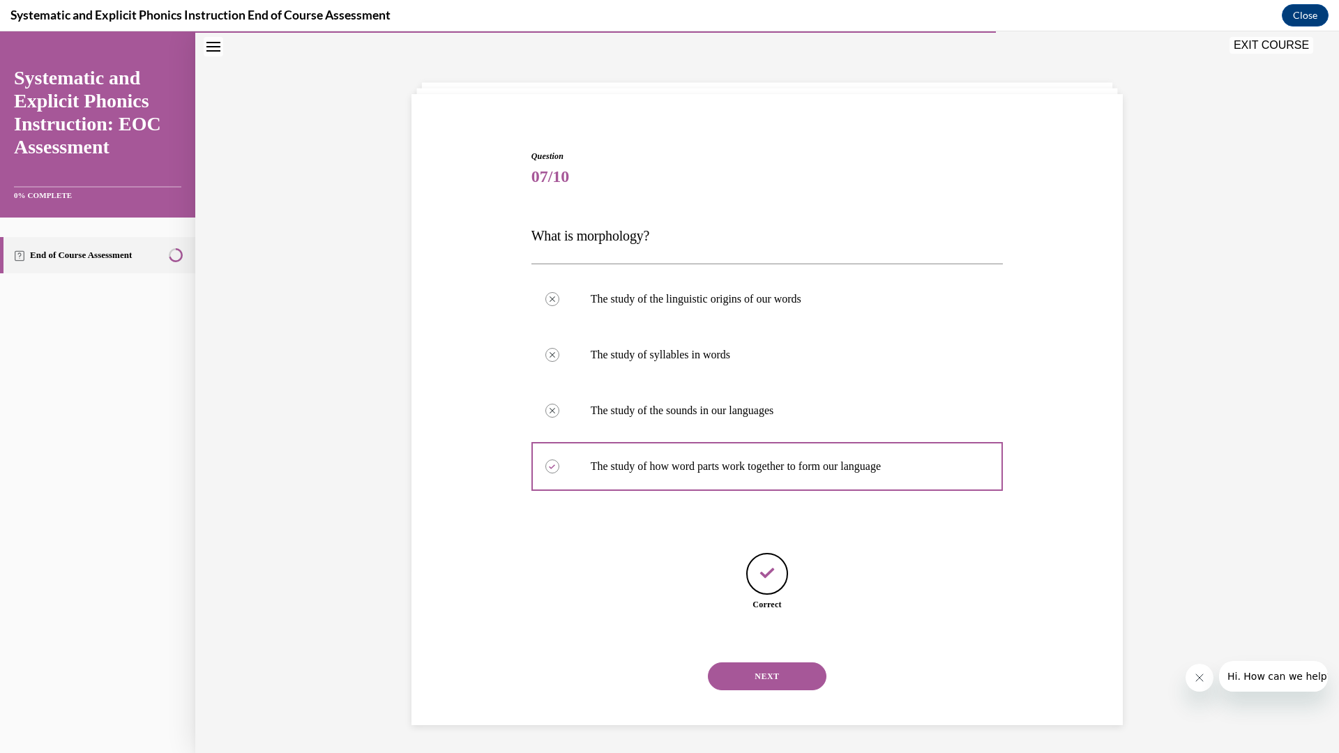
click at [767, 672] on button "NEXT" at bounding box center [767, 677] width 119 height 28
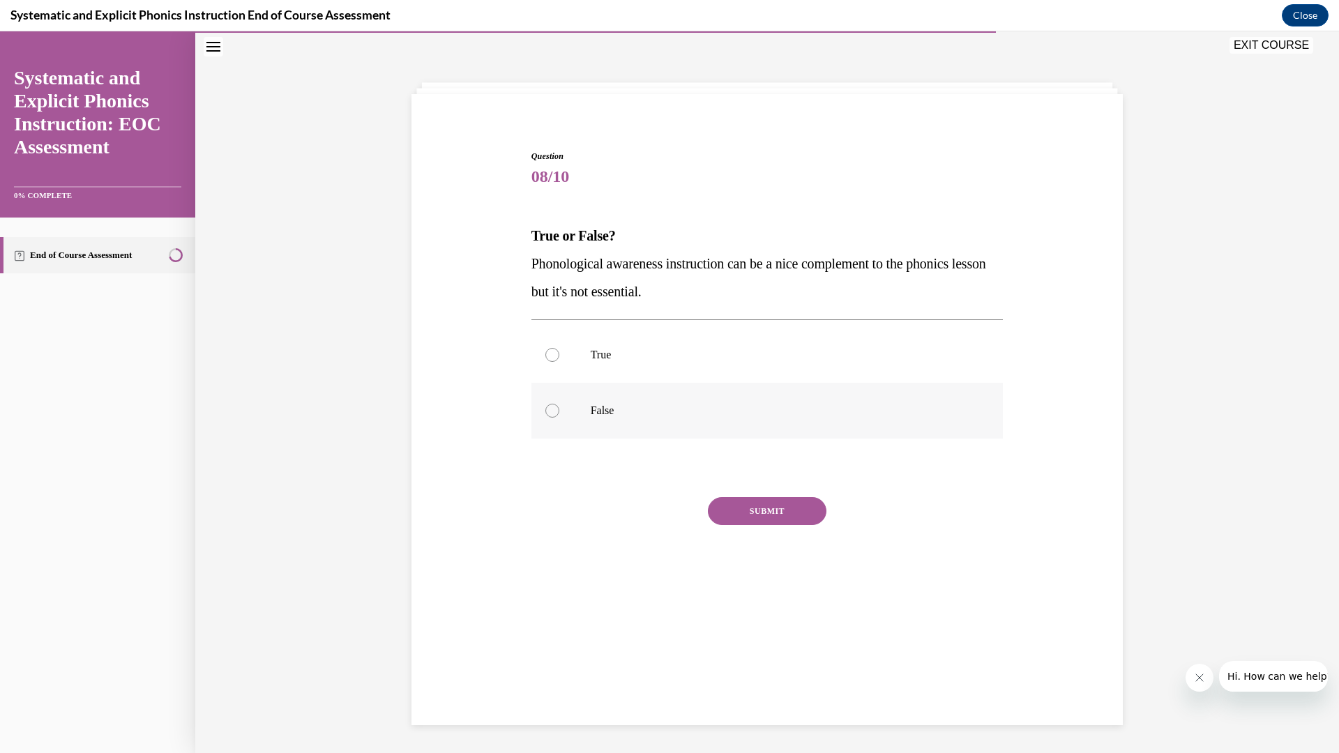
click at [612, 406] on p "False" at bounding box center [780, 411] width 378 height 14
click at [750, 514] on button "SUBMIT" at bounding box center [767, 511] width 119 height 28
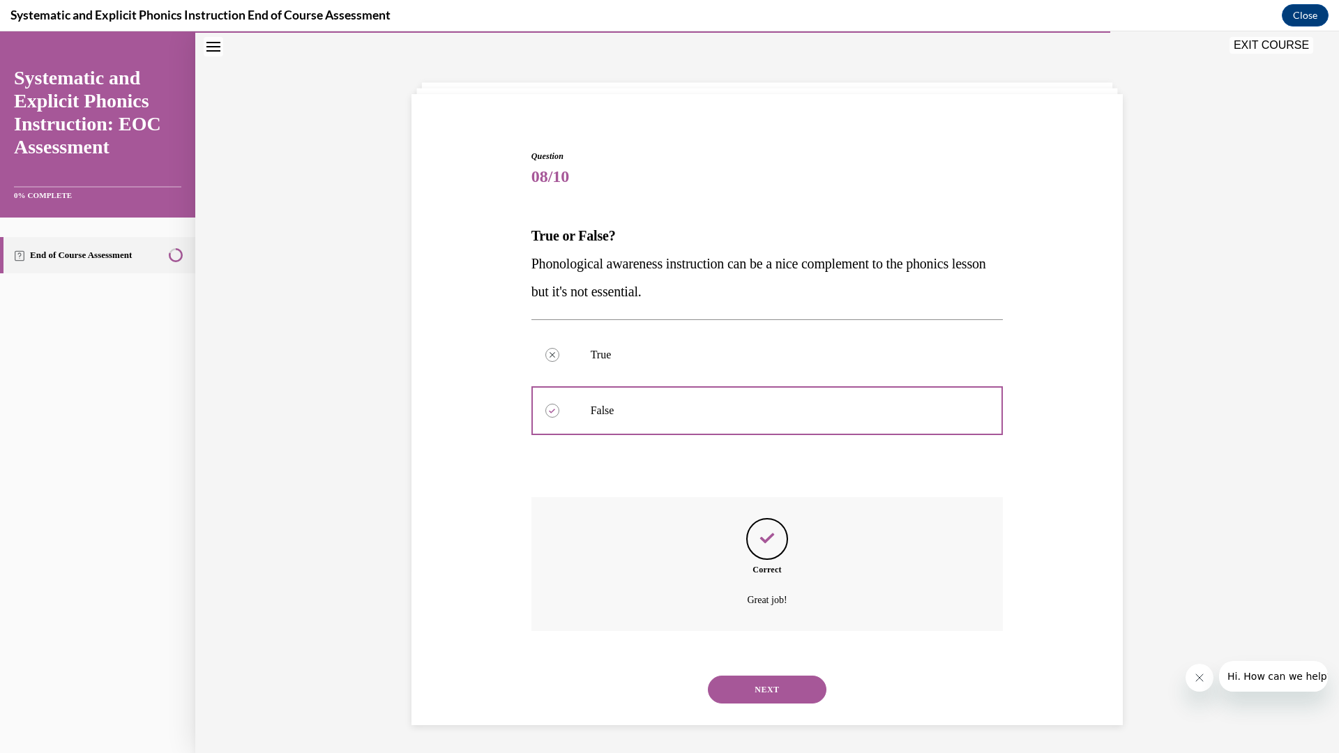
click at [767, 684] on button "NEXT" at bounding box center [767, 690] width 119 height 28
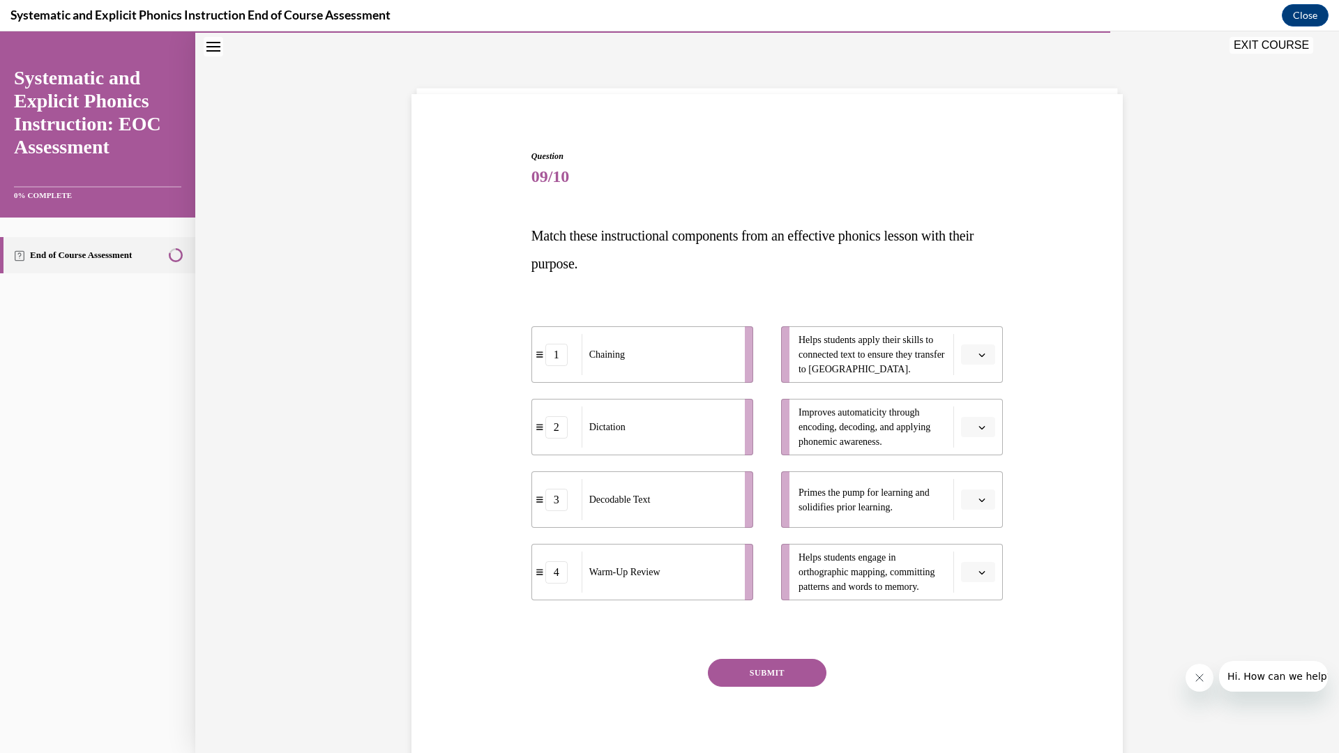
click at [983, 361] on button "button" at bounding box center [978, 355] width 34 height 21
click at [1042, 400] on div "Question 09/10 Match these instructional components from an effective phonics l…" at bounding box center [767, 440] width 718 height 665
click at [974, 430] on button "button" at bounding box center [978, 427] width 34 height 21
click at [974, 472] on div "1" at bounding box center [976, 486] width 35 height 28
click at [980, 350] on span "button" at bounding box center [982, 355] width 10 height 10
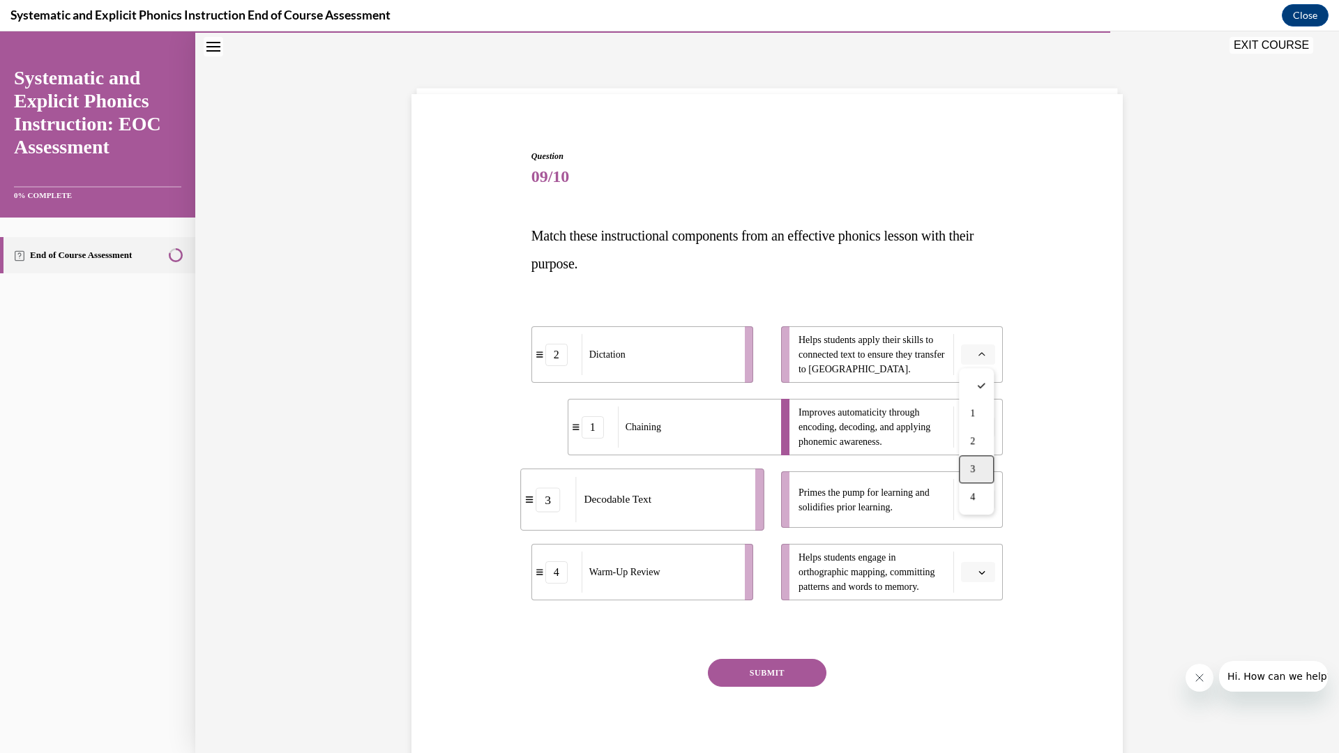
click at [974, 474] on span "3" at bounding box center [972, 469] width 5 height 11
click at [987, 574] on button "button" at bounding box center [978, 572] width 34 height 21
click at [975, 658] on span "2" at bounding box center [972, 659] width 5 height 11
click at [990, 497] on button "button" at bounding box center [978, 500] width 34 height 21
click at [964, 631] on div "4" at bounding box center [976, 642] width 35 height 28
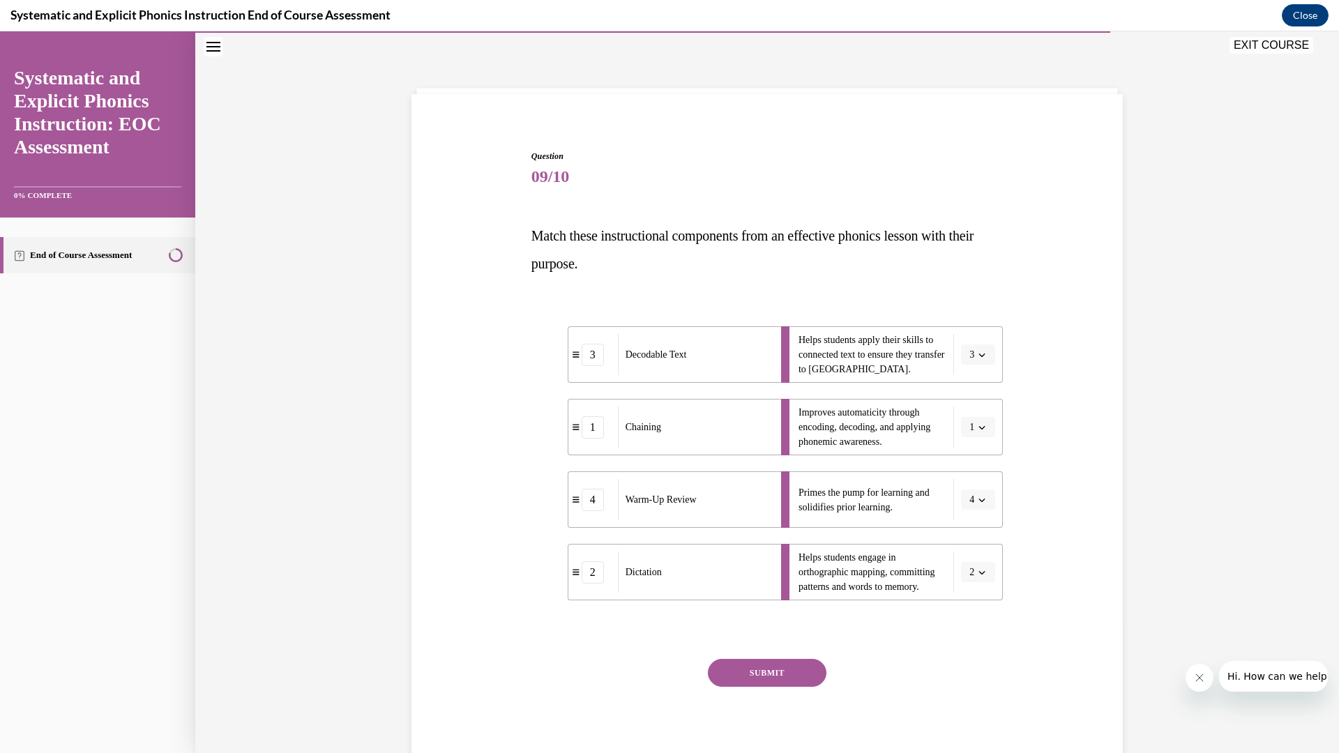
click at [807, 660] on button "SUBMIT" at bounding box center [767, 673] width 119 height 28
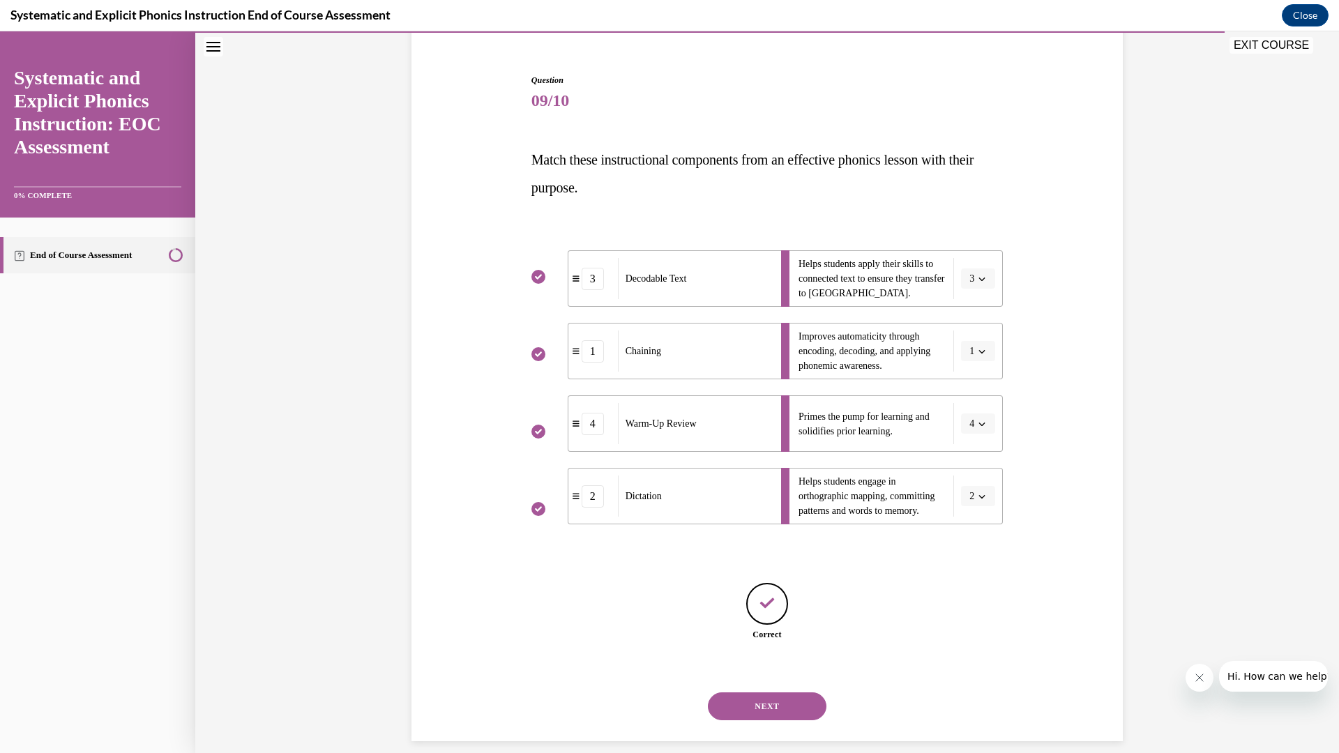
scroll to position [136, 0]
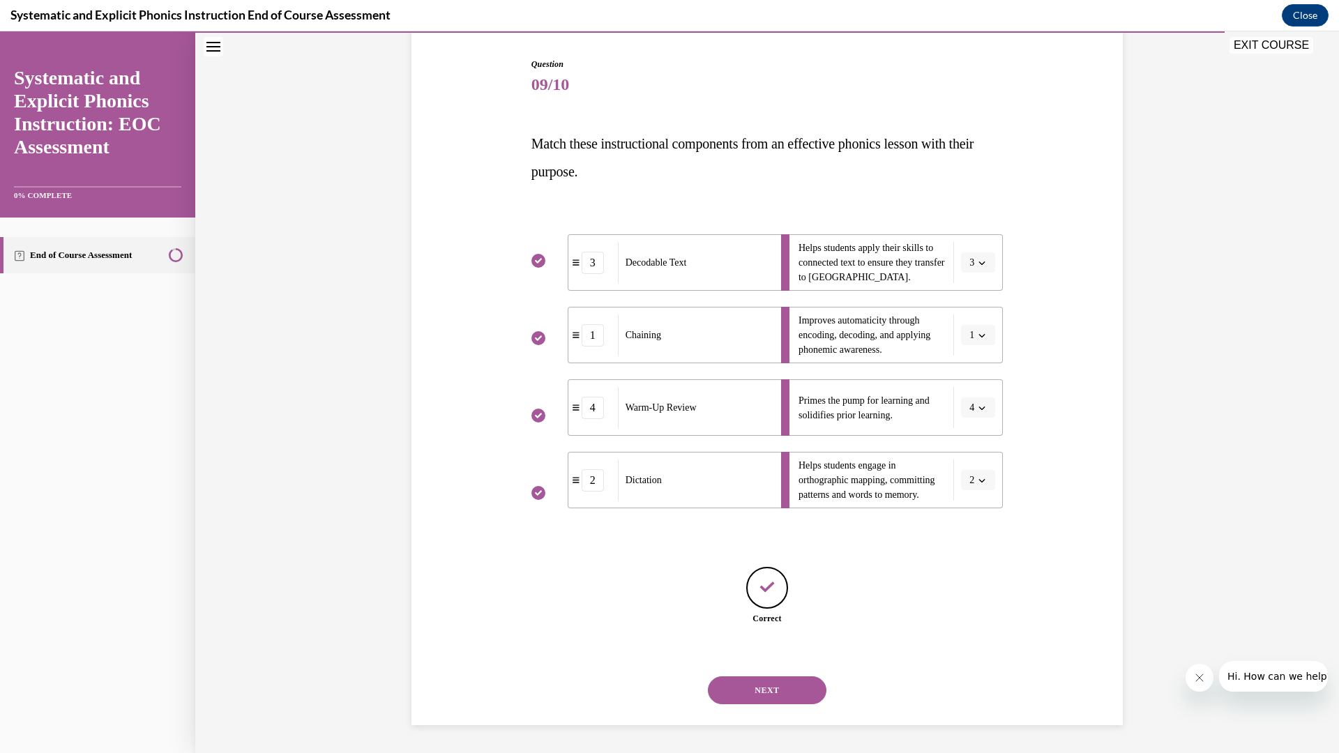
click at [795, 686] on button "NEXT" at bounding box center [767, 691] width 119 height 28
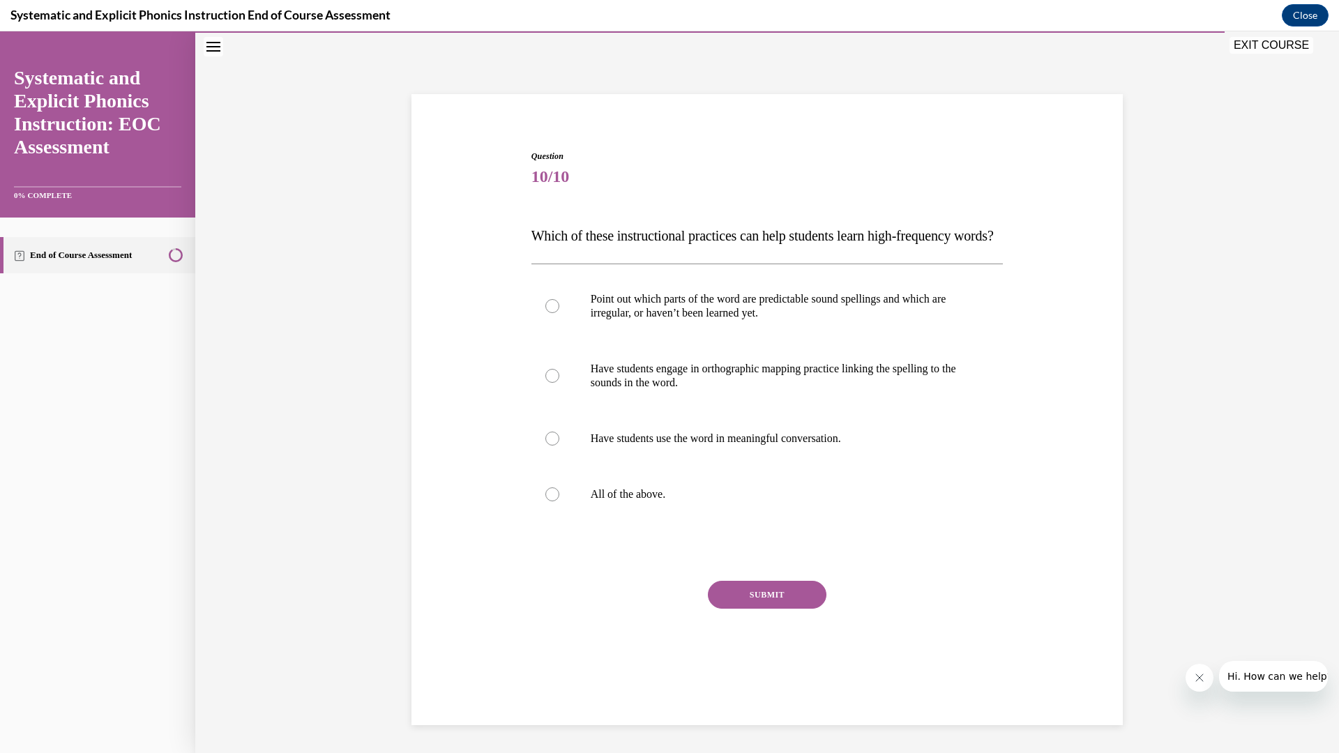
scroll to position [44, 0]
click at [686, 501] on p "All of the above." at bounding box center [780, 495] width 378 height 14
click at [732, 609] on button "SUBMIT" at bounding box center [767, 595] width 119 height 28
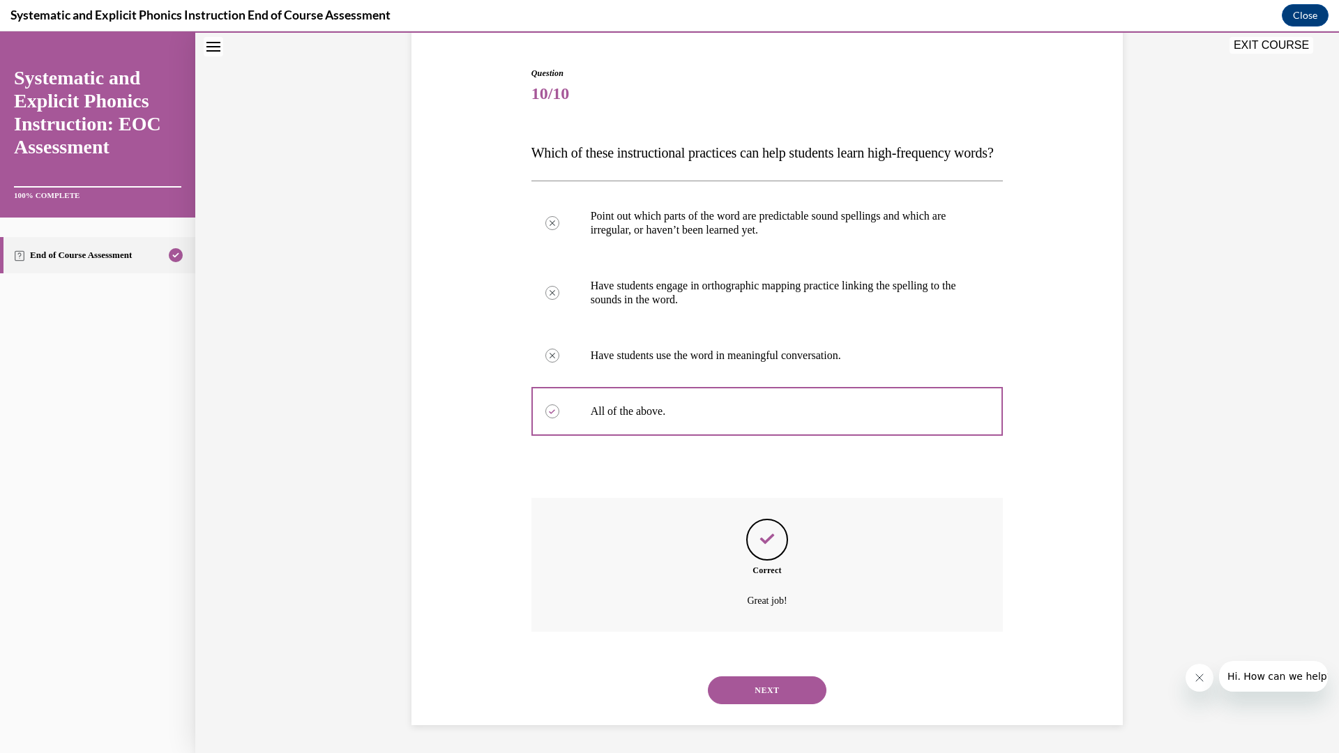
scroll to position [155, 0]
click at [750, 681] on button "NEXT" at bounding box center [767, 691] width 119 height 28
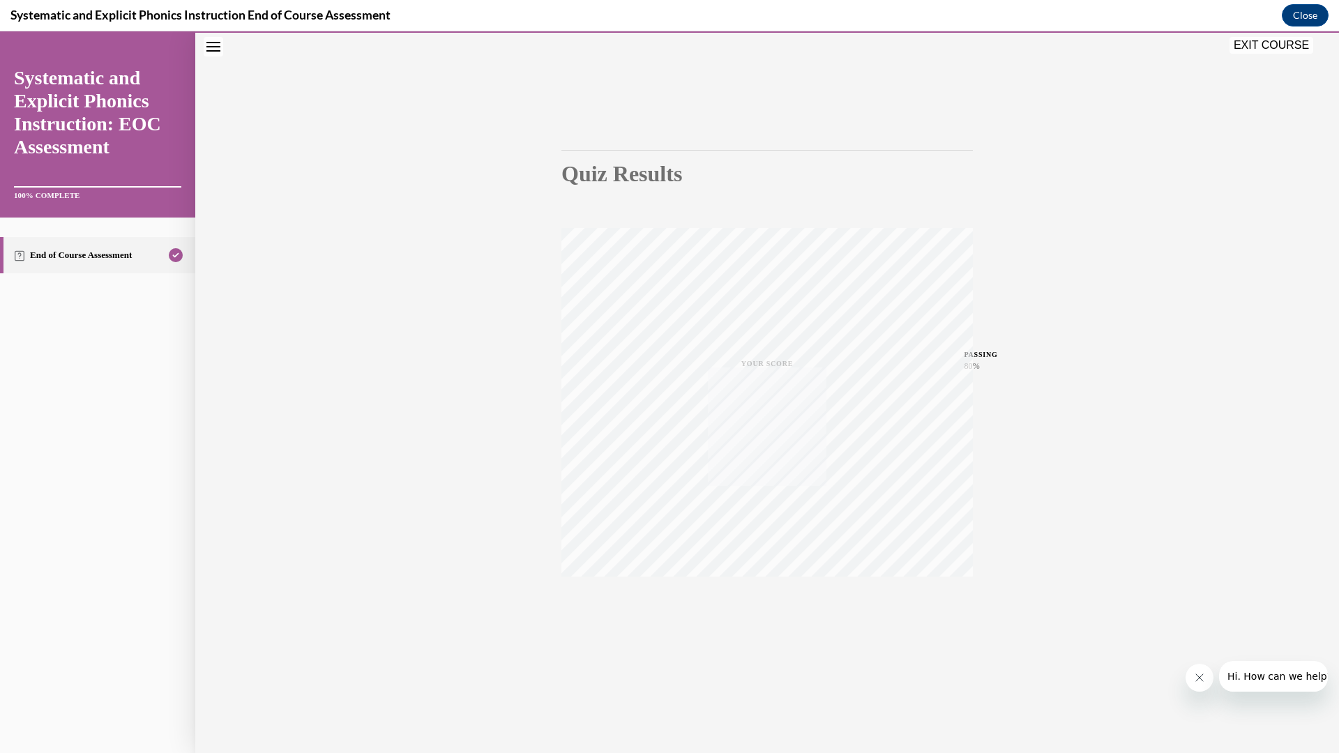
scroll to position [44, 0]
click at [1278, 45] on button "EXIT COURSE" at bounding box center [1272, 45] width 84 height 17
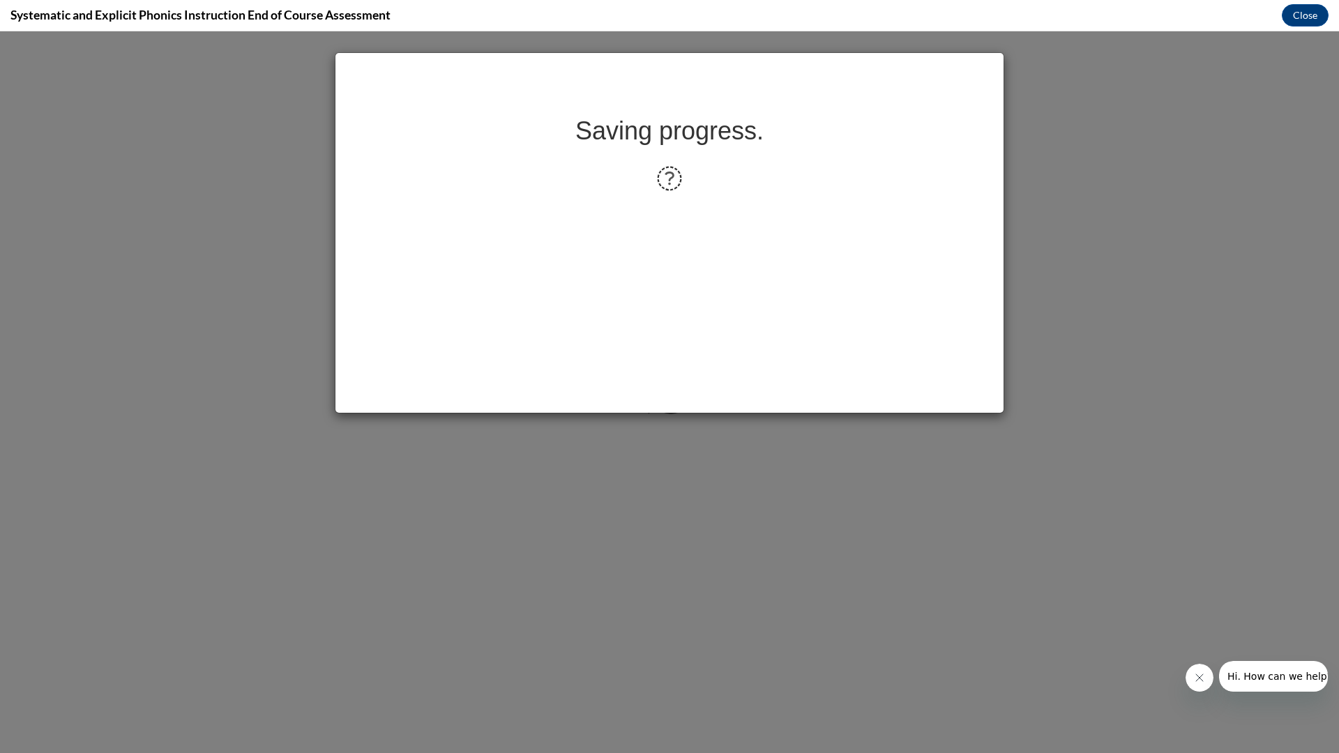
scroll to position [0, 0]
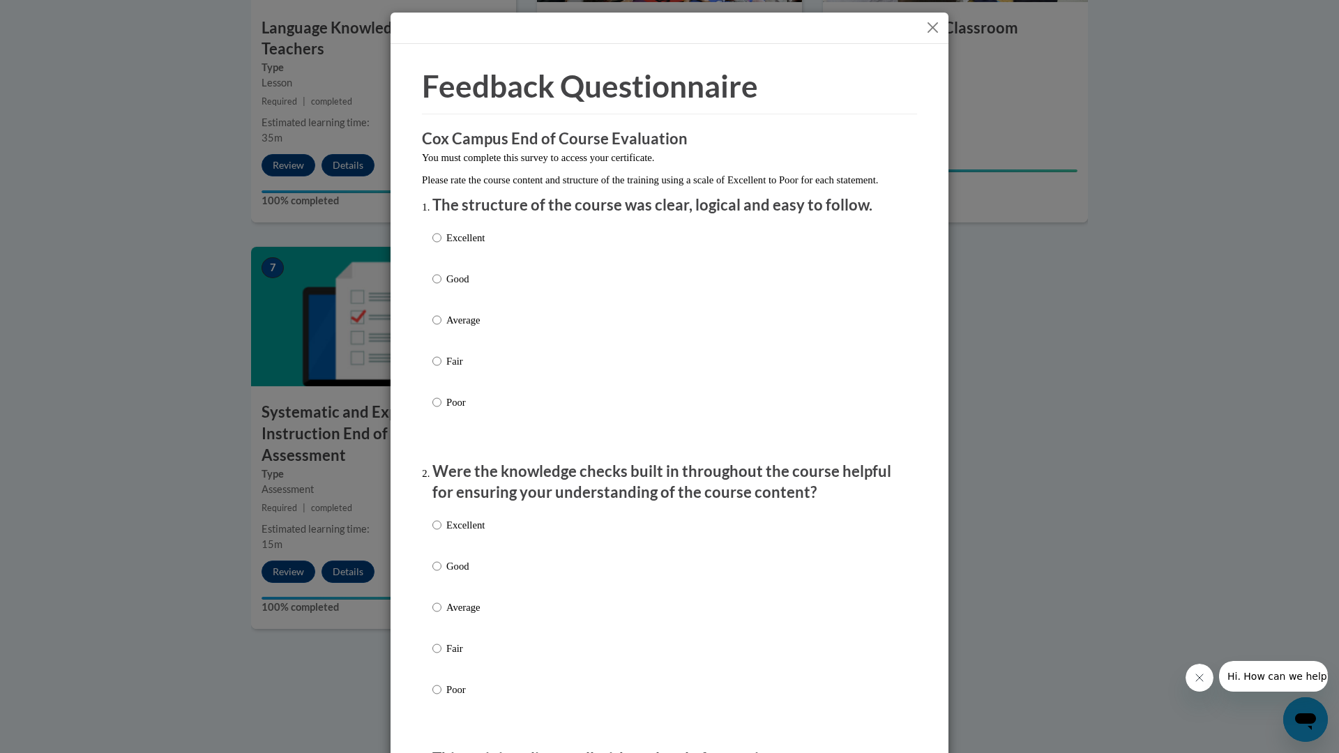
click at [655, 257] on div "Excellent Good Average Fair Poor" at bounding box center [669, 336] width 474 height 227
click at [440, 246] on input "Excellent" at bounding box center [436, 237] width 9 height 15
radio input "true"
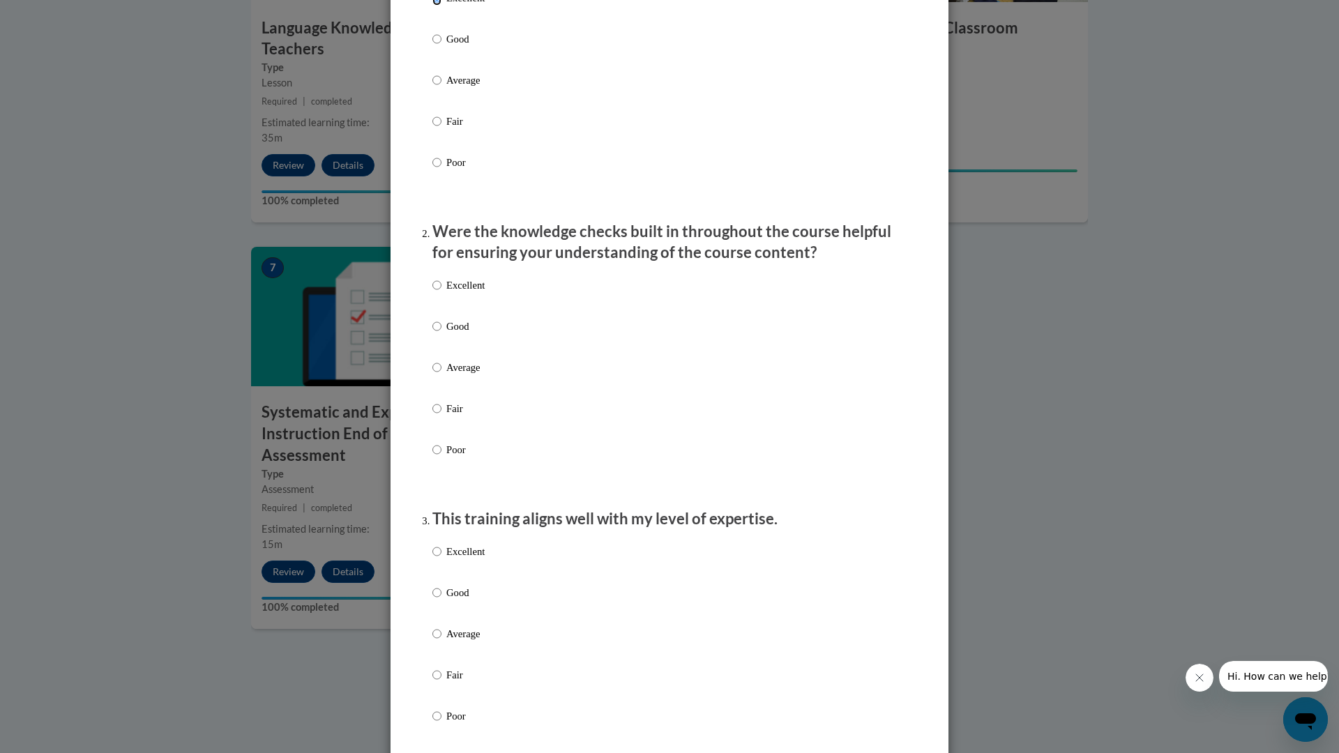
scroll to position [257, 0]
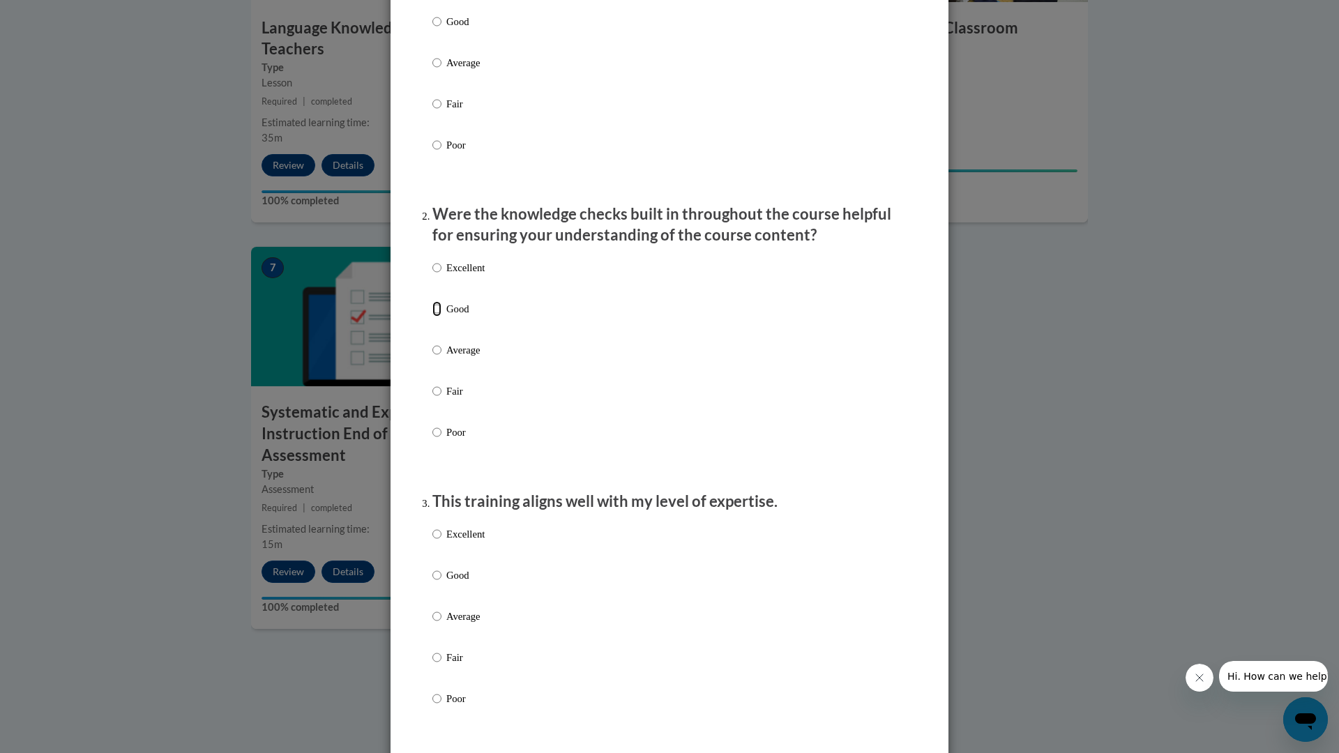
click at [439, 317] on input "Good" at bounding box center [436, 308] width 9 height 15
radio input "true"
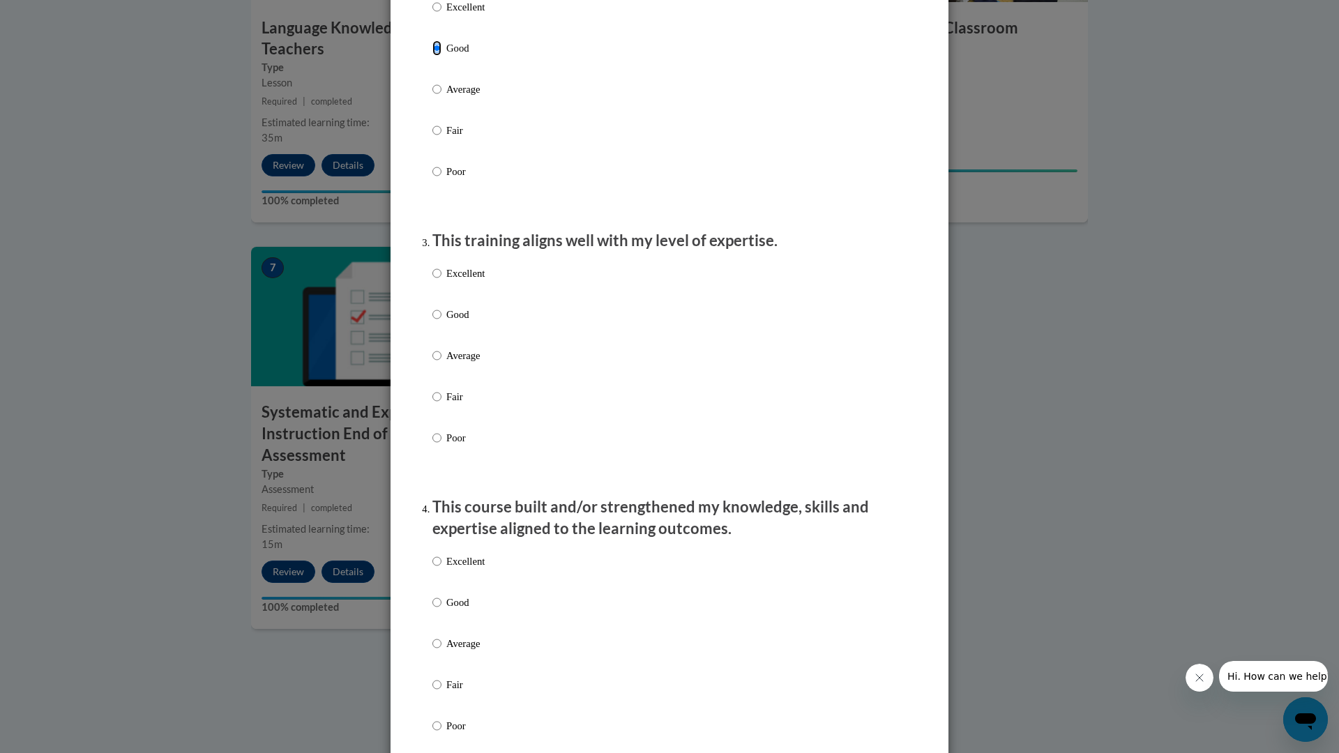
scroll to position [523, 0]
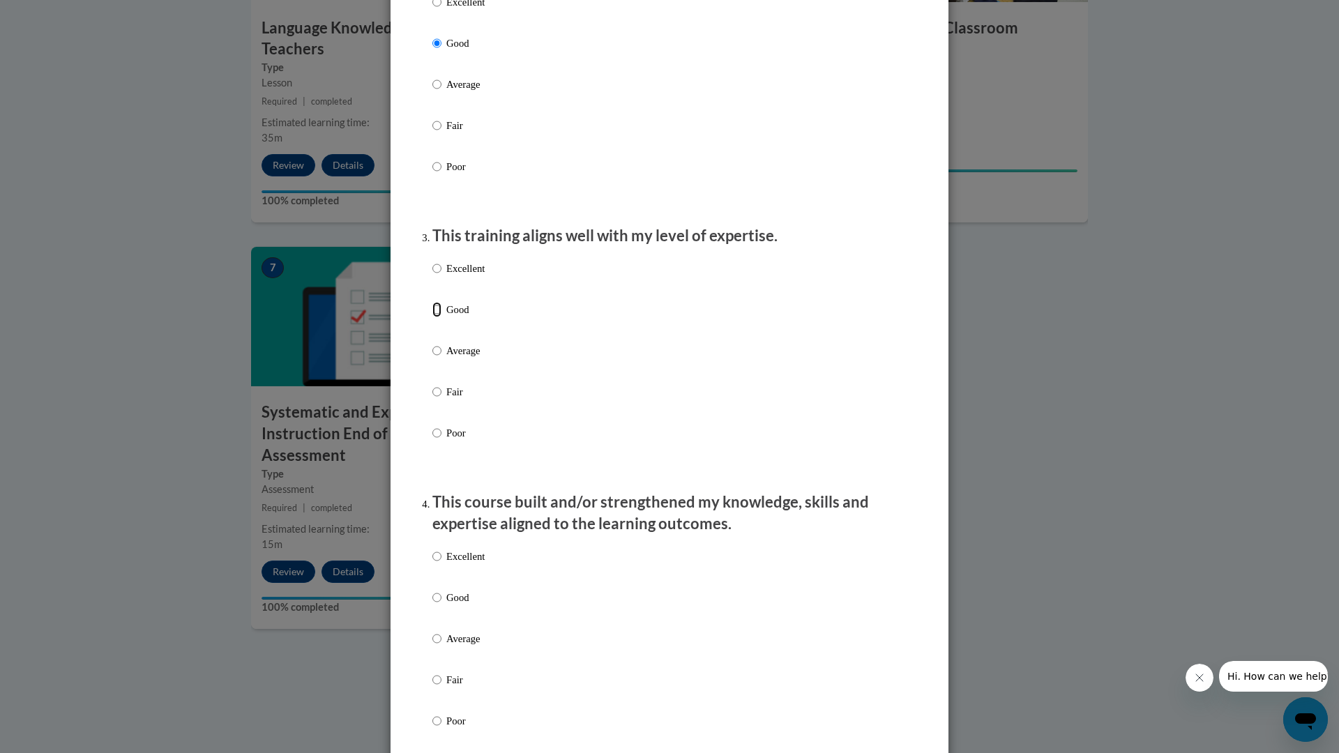
click at [439, 317] on input "Good" at bounding box center [436, 309] width 9 height 15
radio input "true"
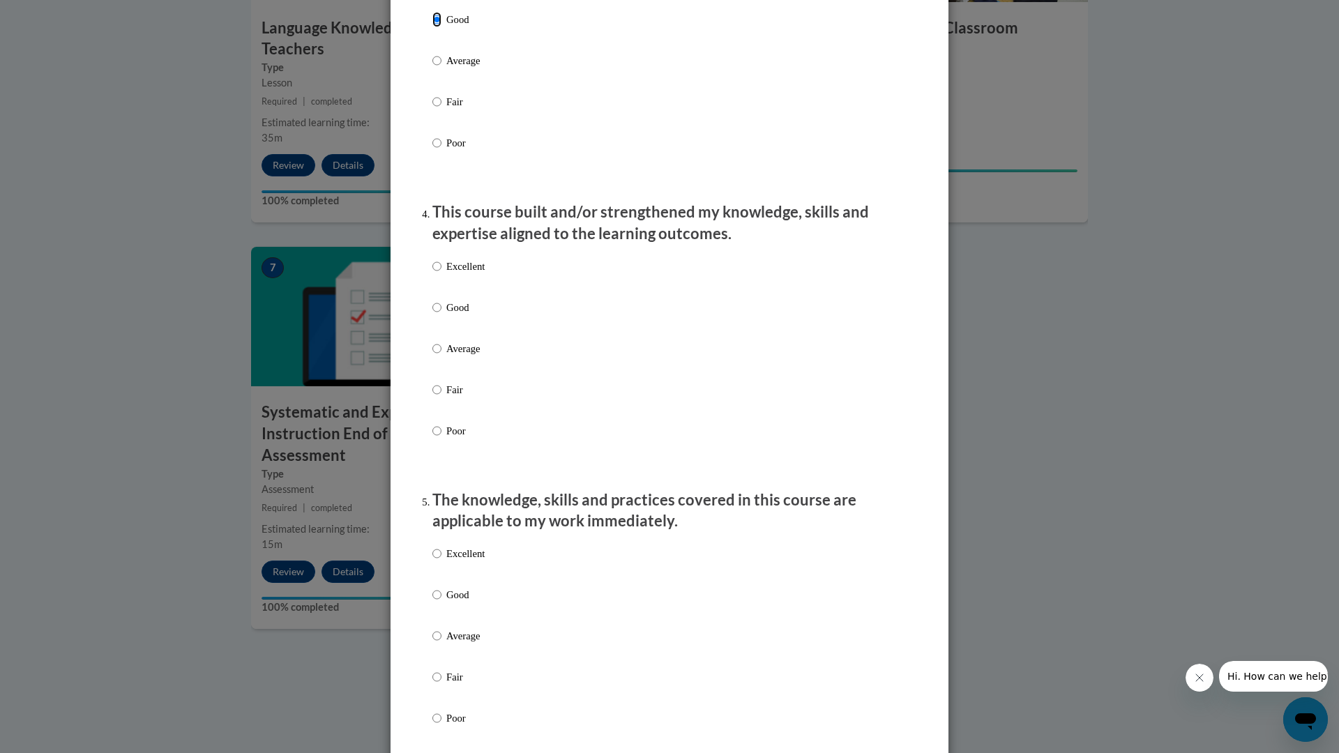
scroll to position [812, 0]
click at [439, 317] on input "Good" at bounding box center [436, 308] width 9 height 15
radio input "true"
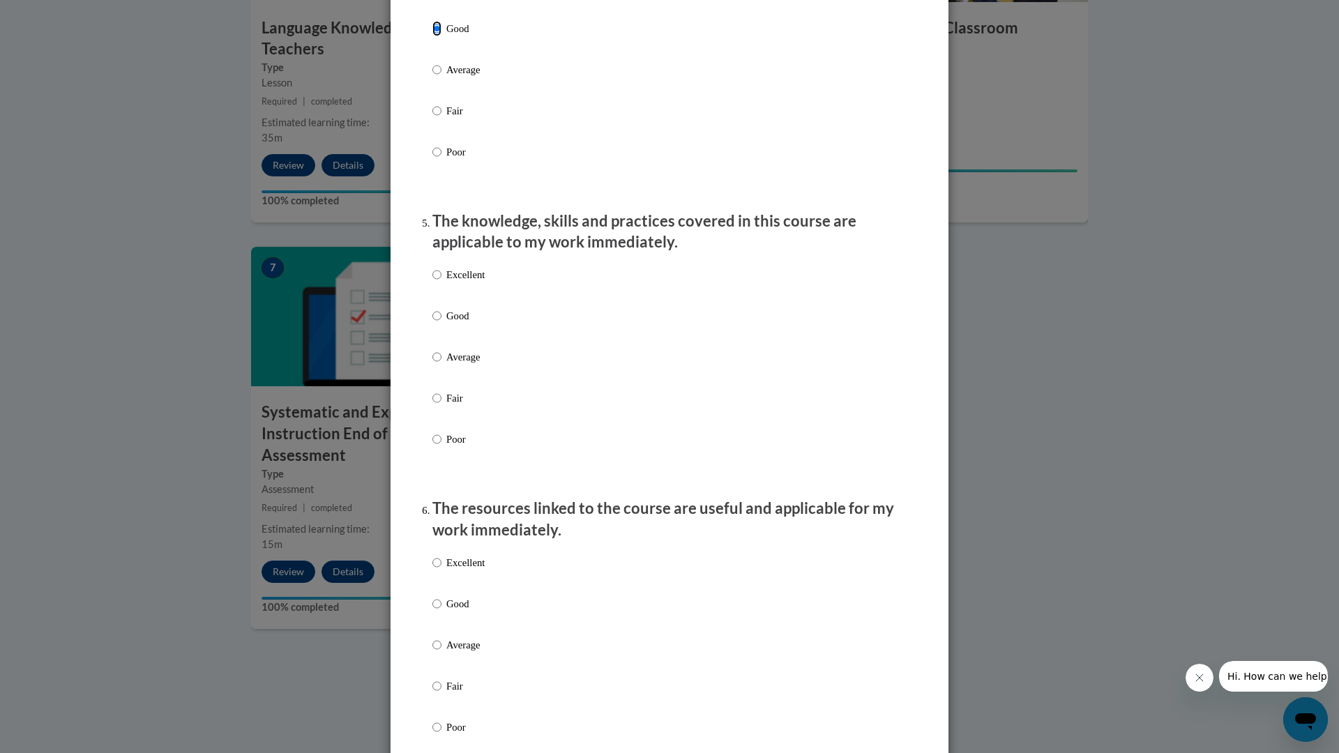
scroll to position [1089, 0]
click at [439, 327] on input "Good" at bounding box center [436, 319] width 9 height 15
radio input "true"
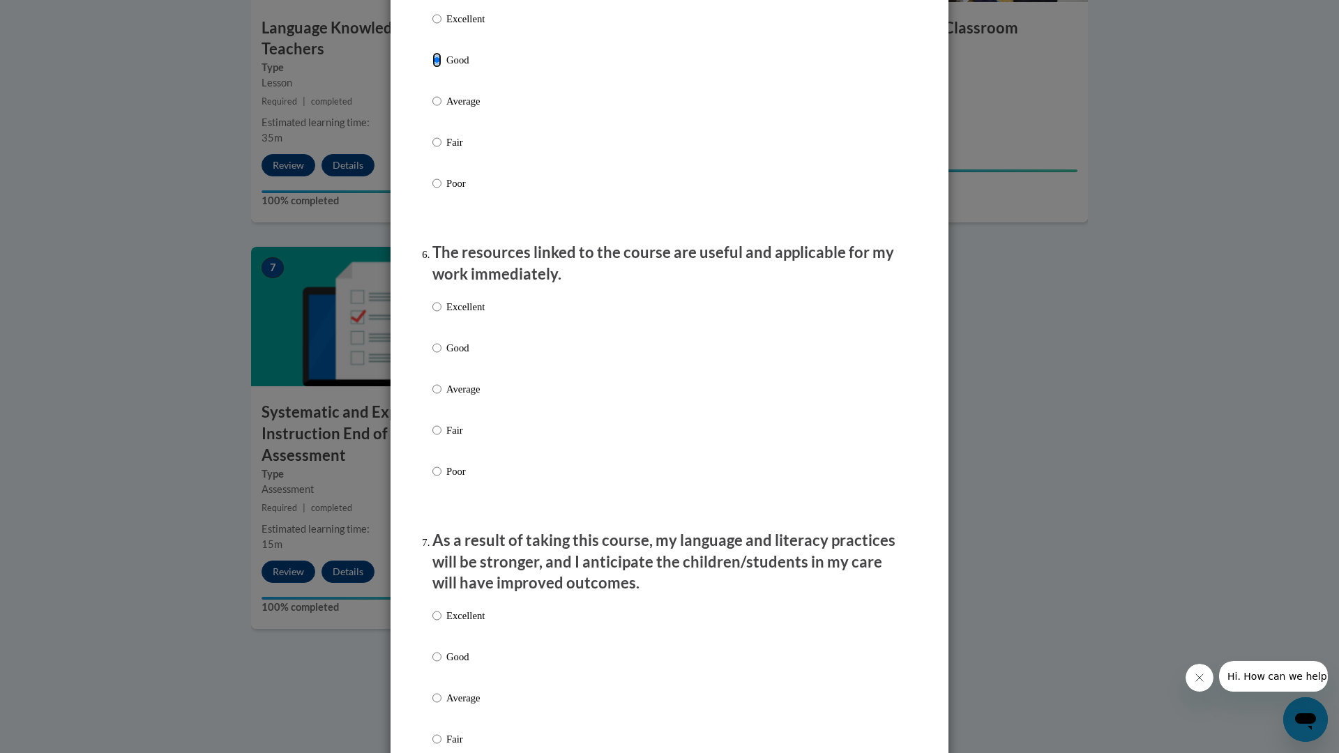
scroll to position [1390, 0]
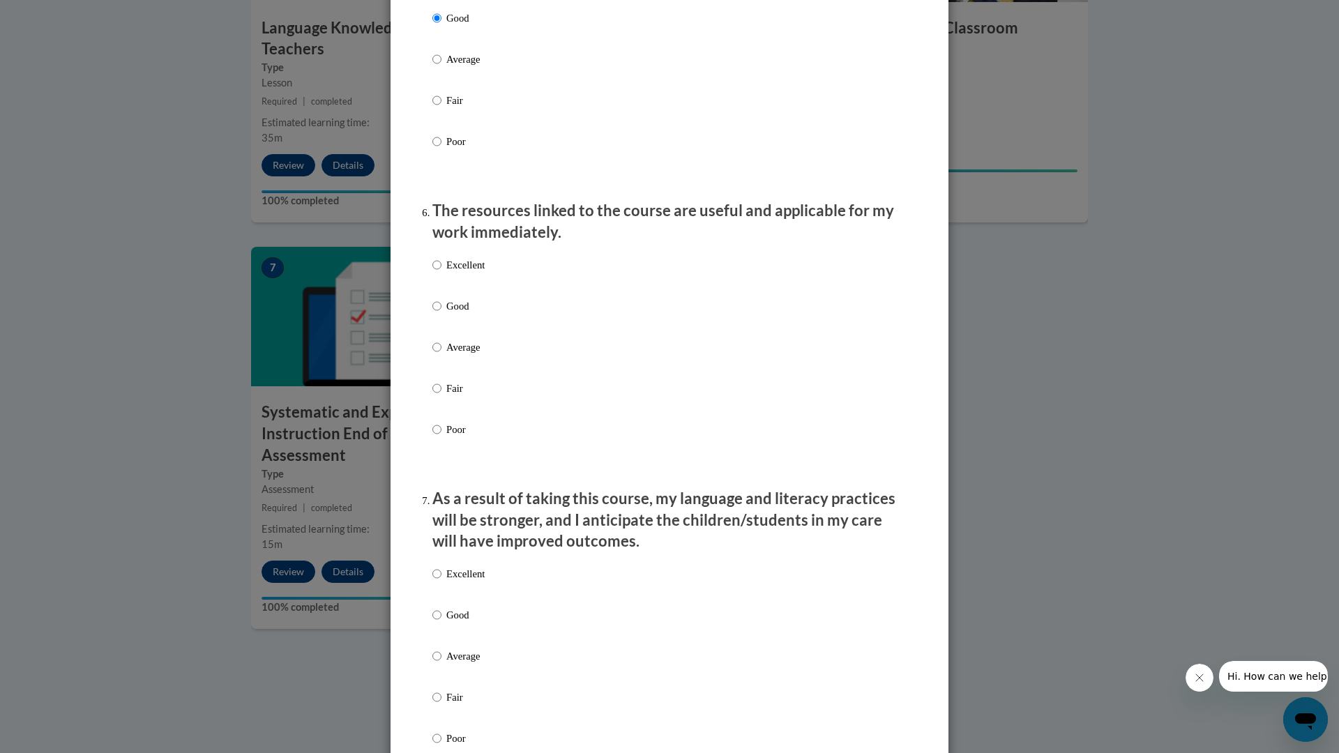
click at [439, 328] on label "Good" at bounding box center [458, 318] width 52 height 38
click at [439, 314] on input "Good" at bounding box center [436, 306] width 9 height 15
radio input "true"
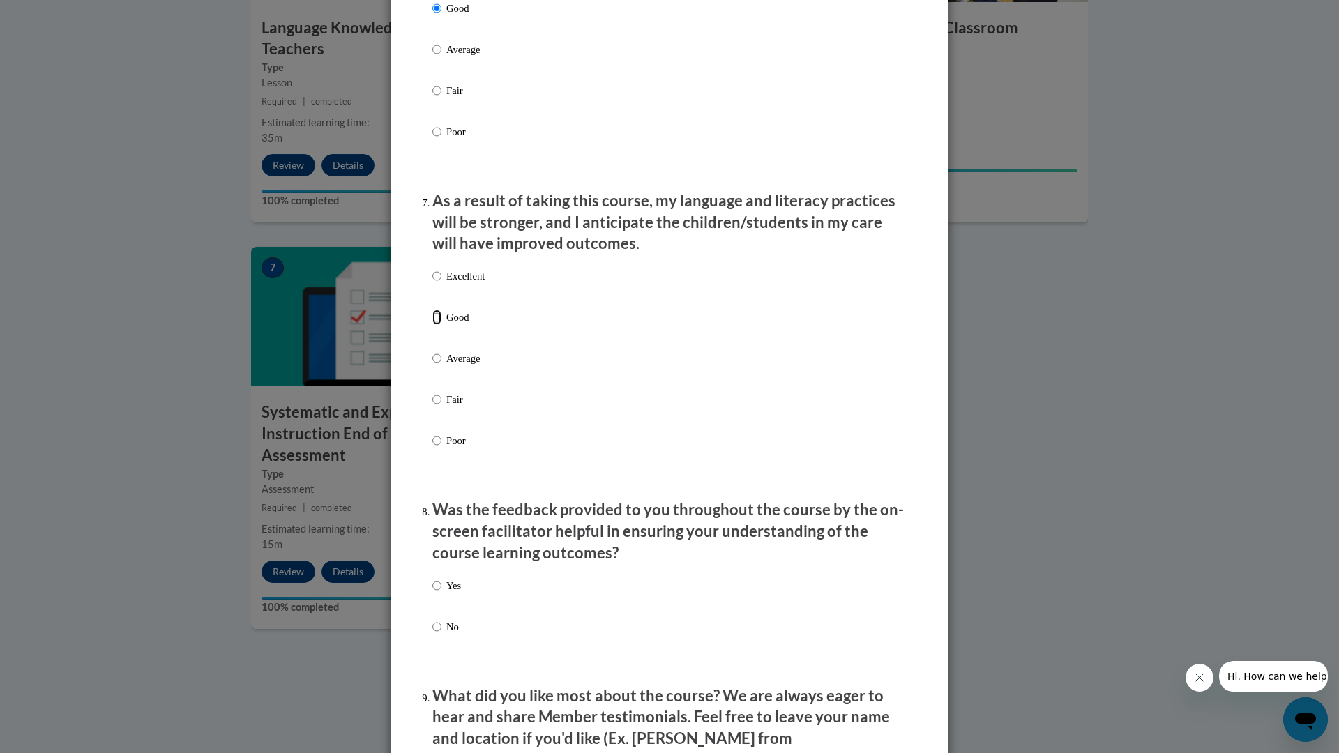
click at [439, 325] on input "Good" at bounding box center [436, 317] width 9 height 15
radio input "true"
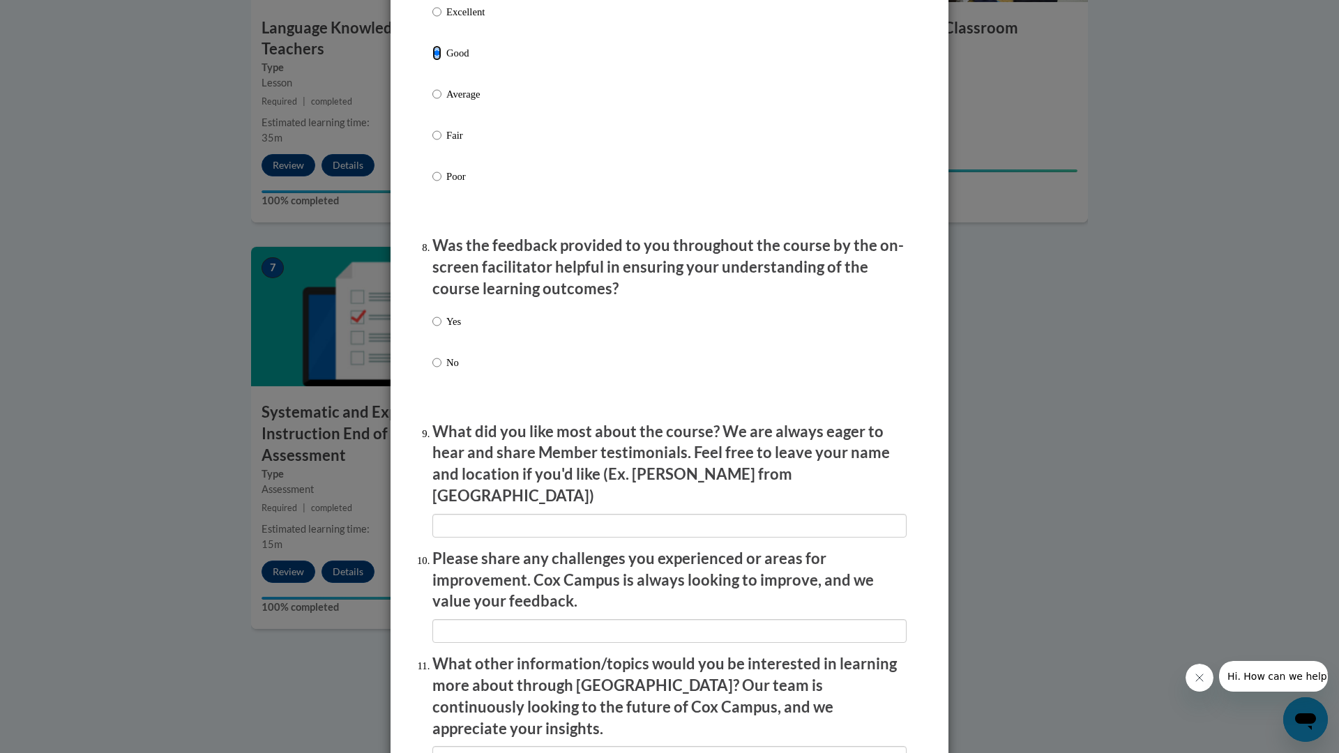
scroll to position [1954, 0]
click at [439, 327] on input "Yes" at bounding box center [436, 319] width 9 height 15
radio input "true"
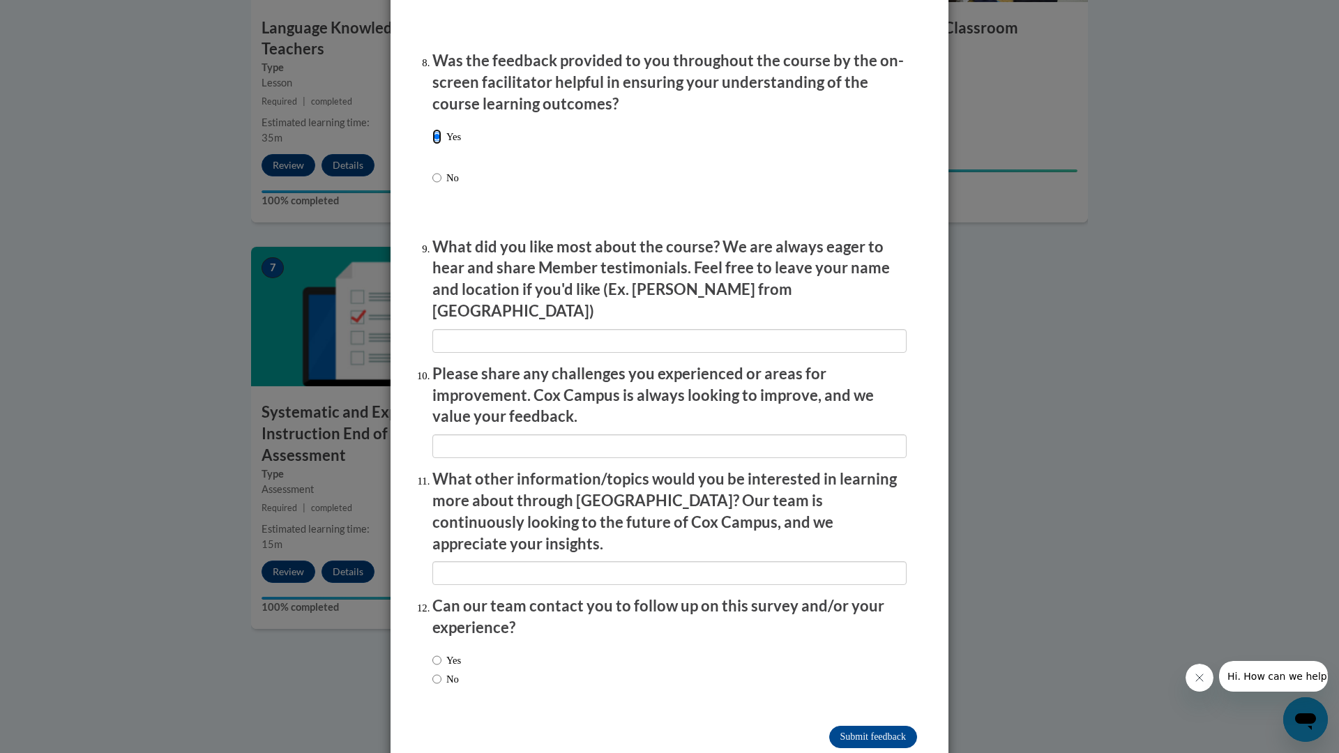
scroll to position [2140, 0]
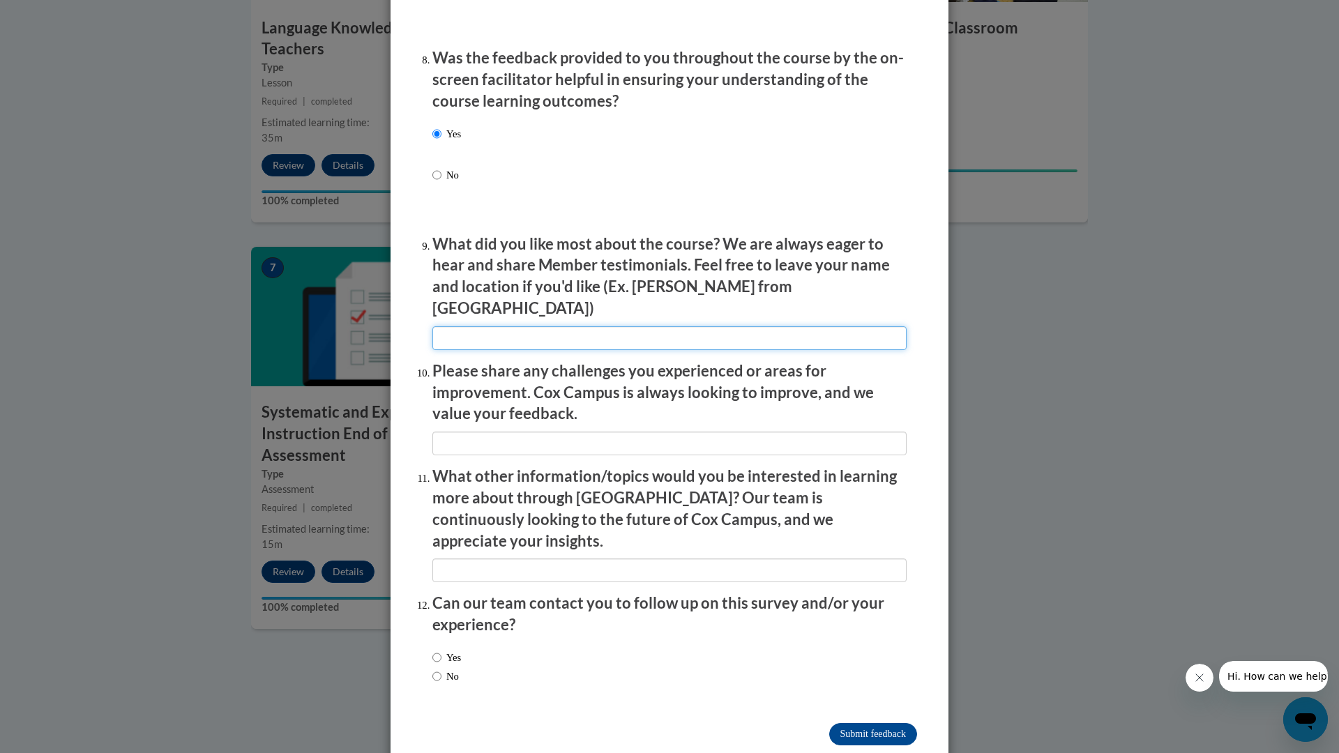
click at [439, 332] on input "textbox" at bounding box center [669, 338] width 474 height 24
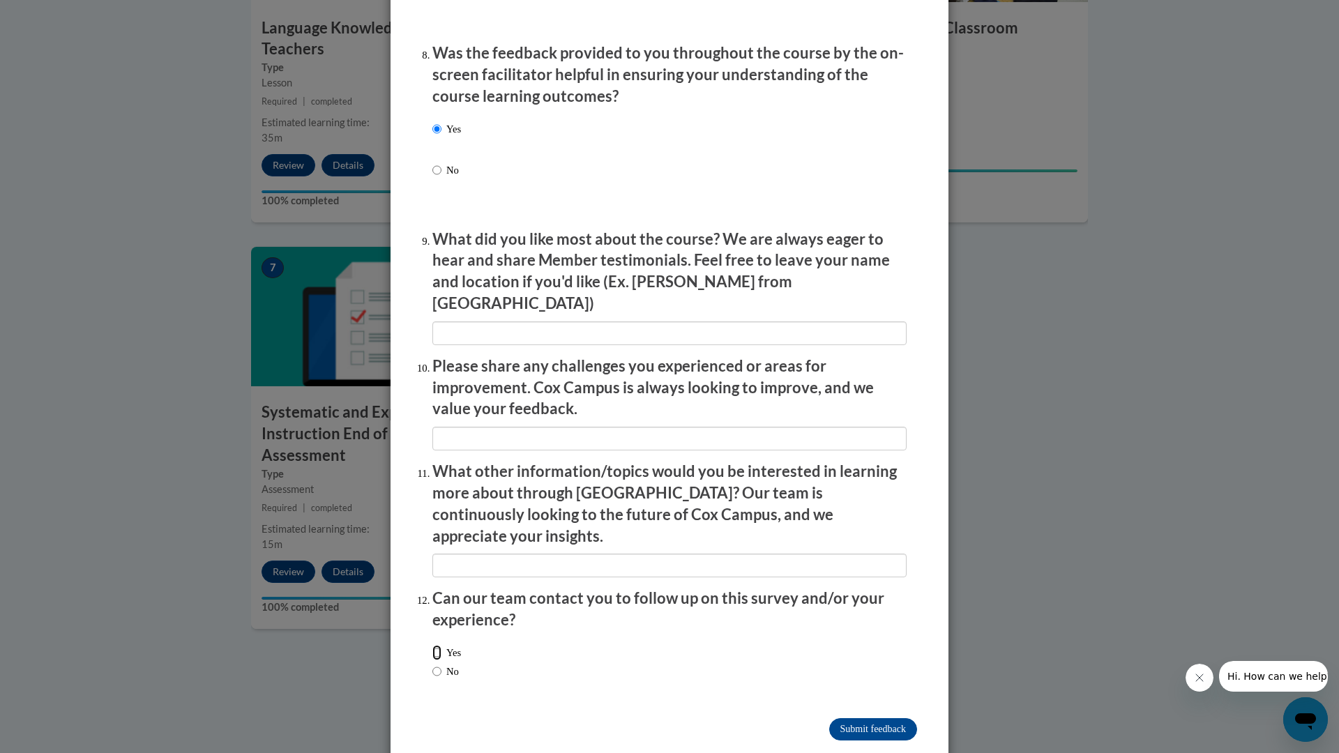
click at [436, 645] on input "Yes" at bounding box center [436, 652] width 9 height 15
radio input "true"
click at [439, 664] on input "No" at bounding box center [436, 671] width 9 height 15
radio input "true"
click at [892, 718] on input "Submit feedback" at bounding box center [873, 729] width 88 height 22
